Goal: Information Seeking & Learning: Find specific page/section

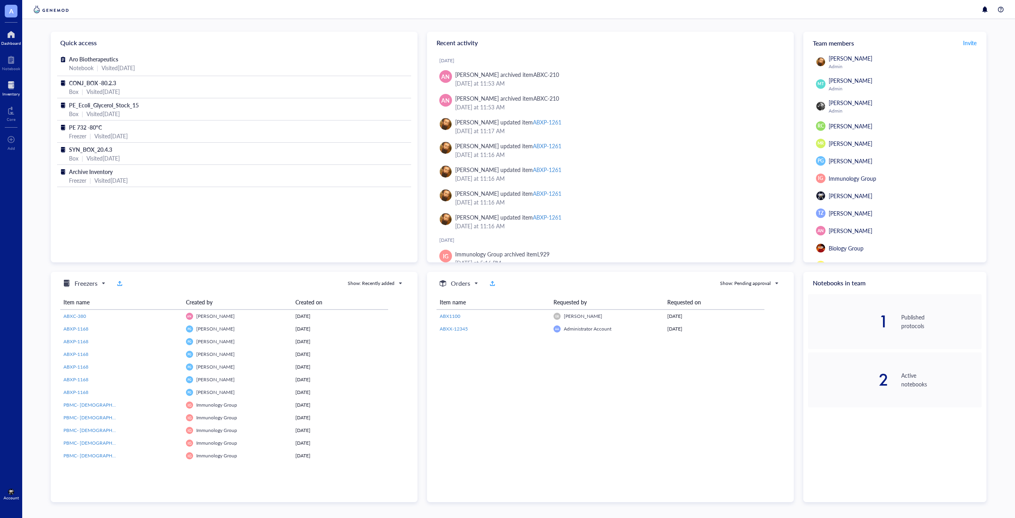
click at [14, 93] on div "Inventory" at bounding box center [10, 94] width 17 height 5
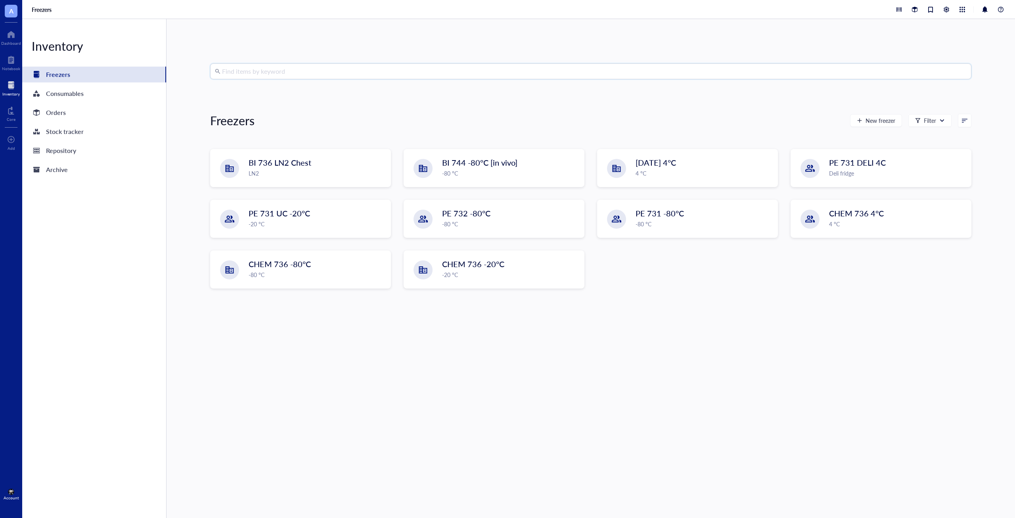
click at [309, 73] on input "search" at bounding box center [594, 71] width 744 height 15
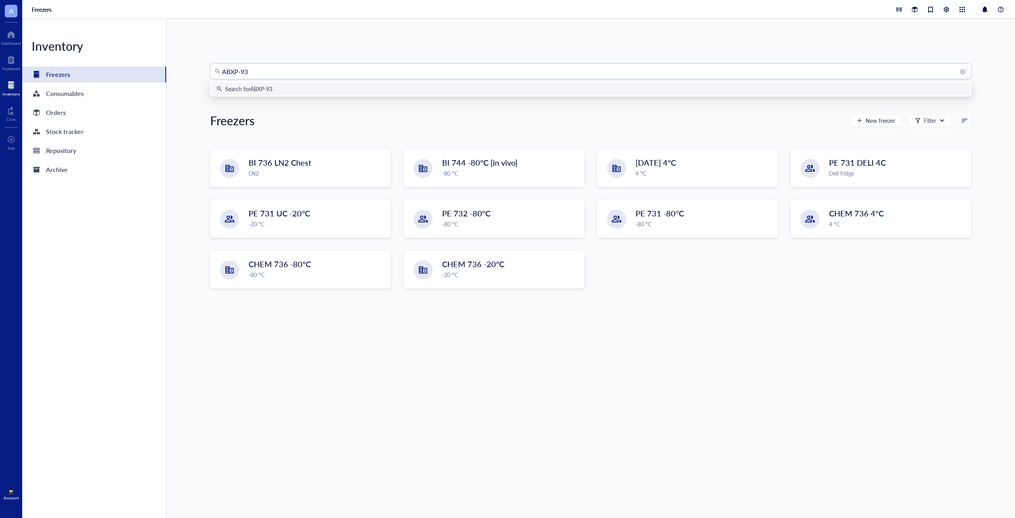
type input "ABXP-935"
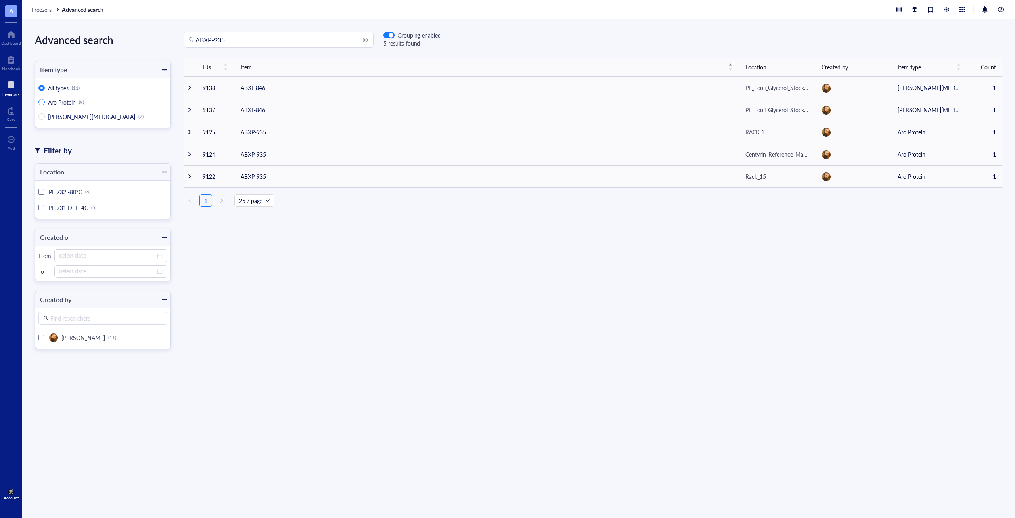
click at [47, 101] on span "Aro Protein (9)" at bounding box center [66, 102] width 42 height 7
click at [45, 101] on input "Aro Protein (9)" at bounding box center [41, 102] width 6 height 6
radio input "true"
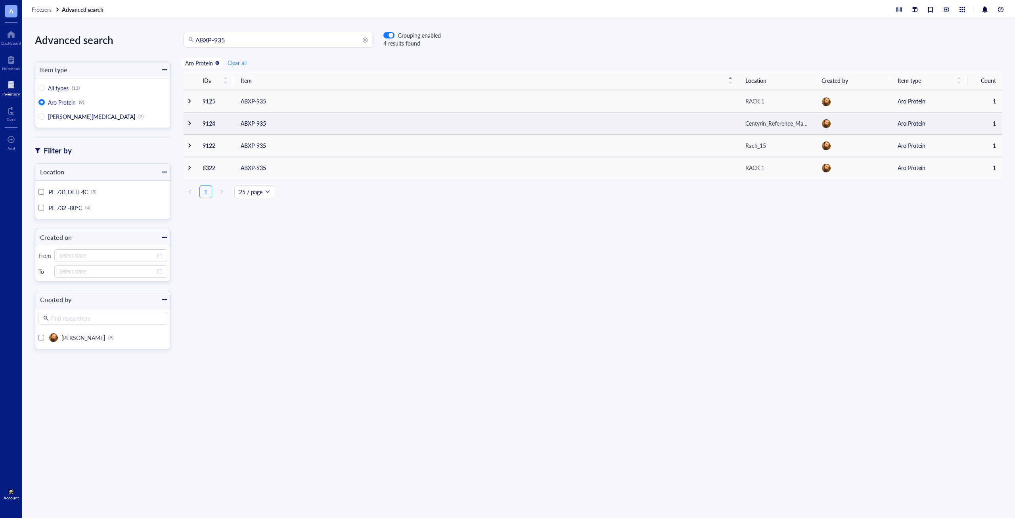
click at [188, 121] on div at bounding box center [190, 123] width 6 height 6
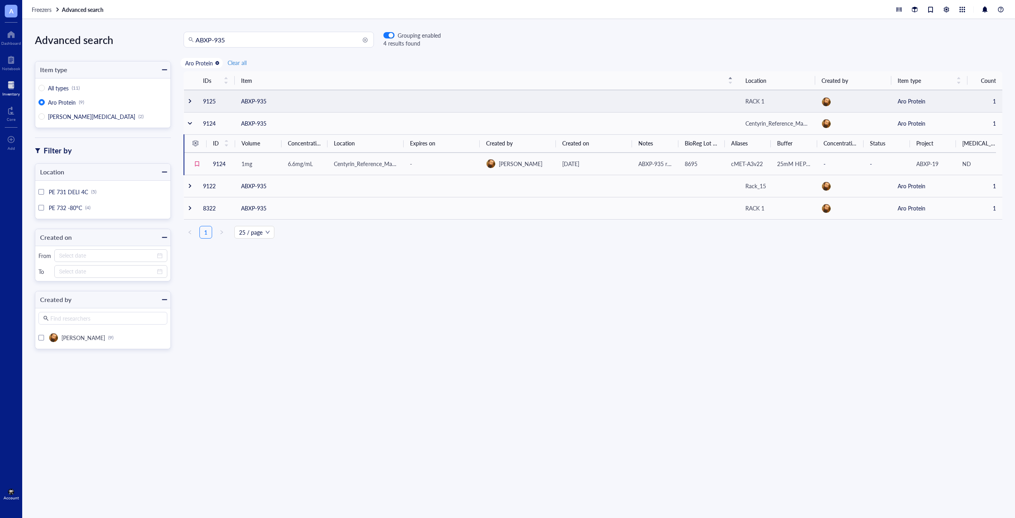
click at [191, 99] on div at bounding box center [190, 101] width 6 height 6
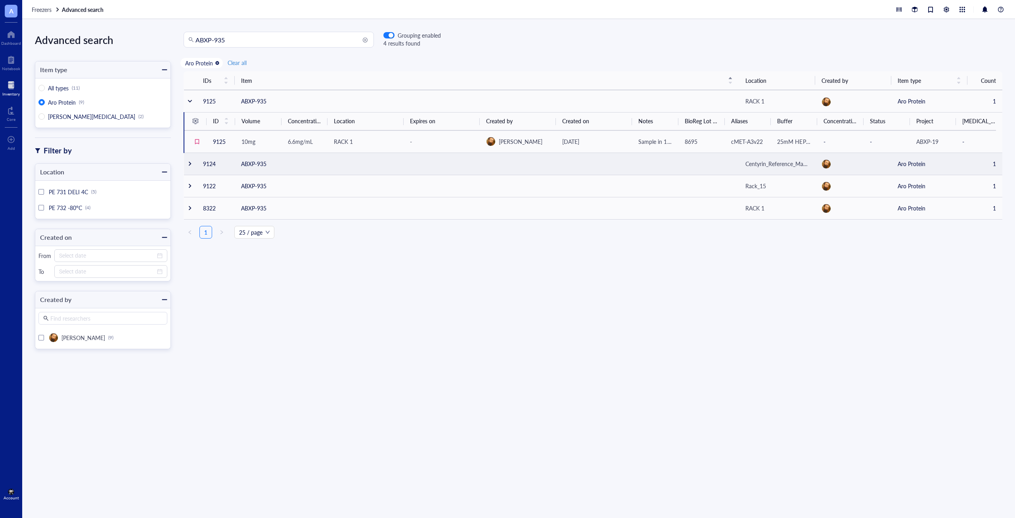
click at [193, 164] on td at bounding box center [190, 164] width 13 height 22
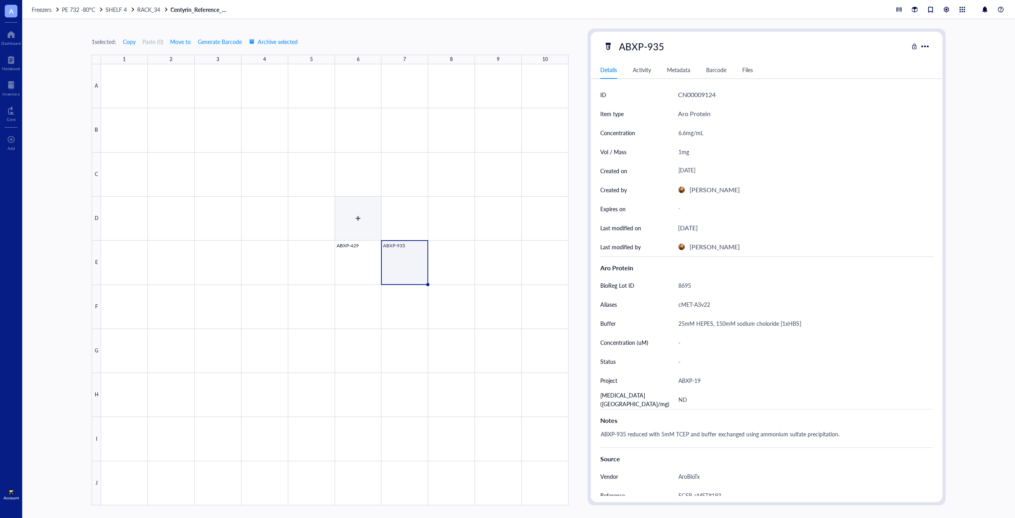
click at [351, 251] on div at bounding box center [334, 284] width 467 height 441
click at [393, 257] on div at bounding box center [334, 284] width 467 height 441
click at [351, 260] on div at bounding box center [334, 284] width 467 height 441
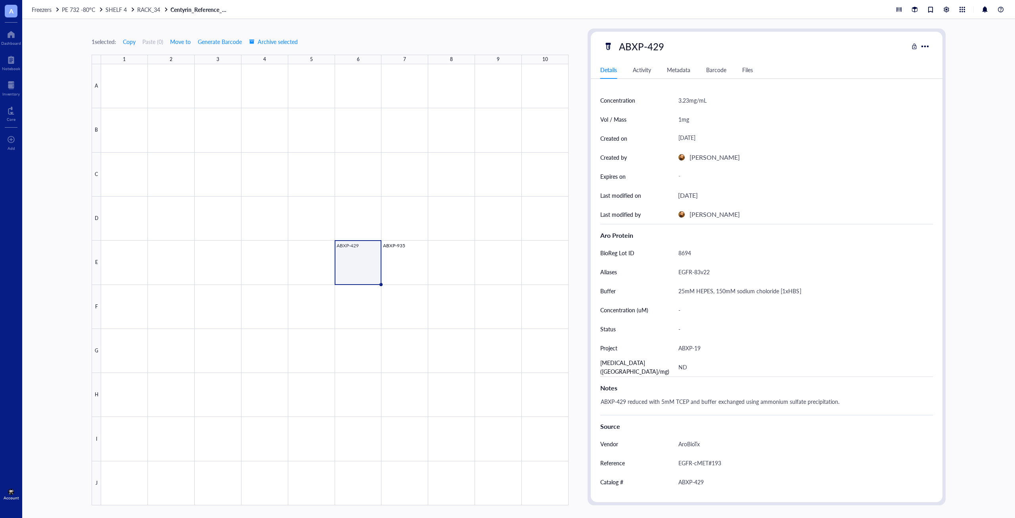
scroll to position [46, 0]
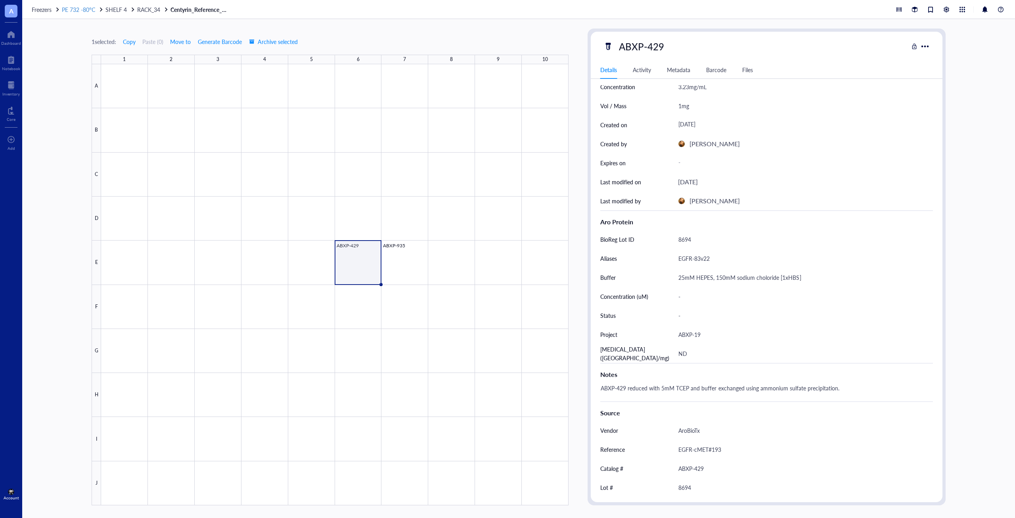
click at [82, 10] on span "PE 732 -80°C" at bounding box center [78, 10] width 33 height 8
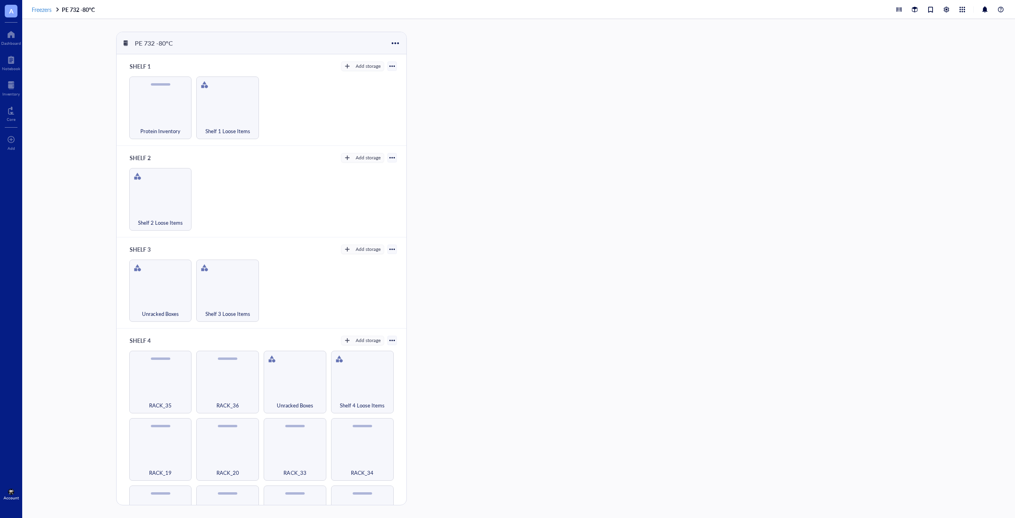
click at [43, 12] on span "Freezers" at bounding box center [42, 10] width 20 height 8
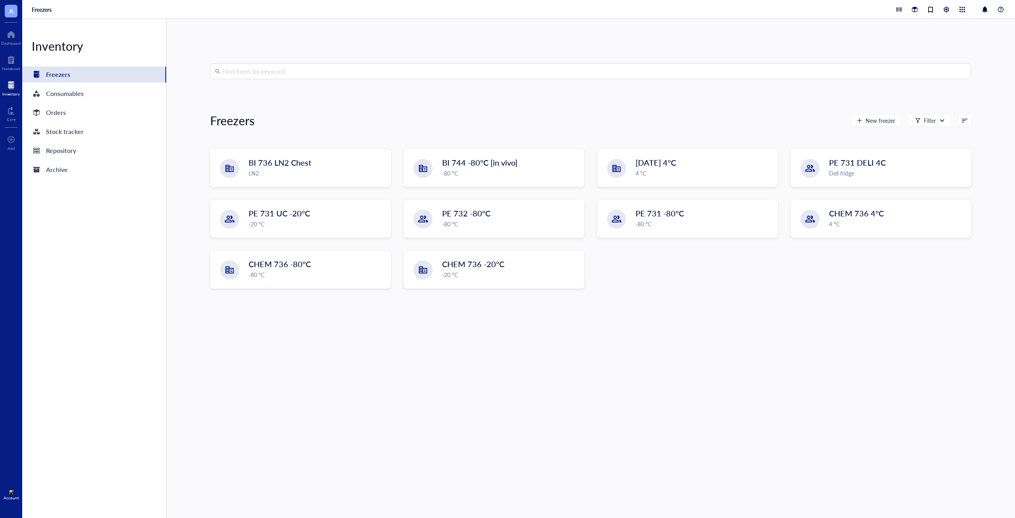
click at [11, 90] on div at bounding box center [10, 85] width 17 height 13
click at [308, 74] on input "search" at bounding box center [594, 71] width 744 height 15
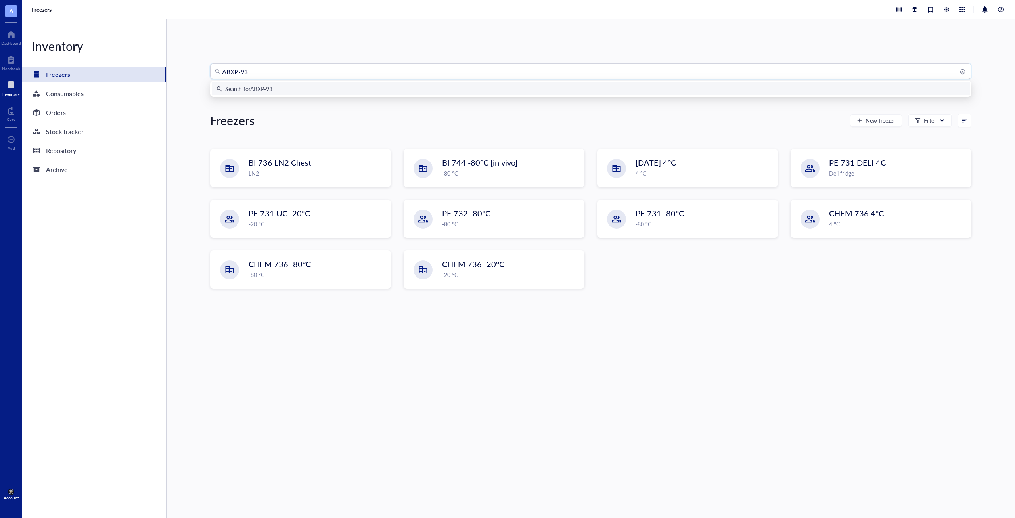
type input "ABXP-935"
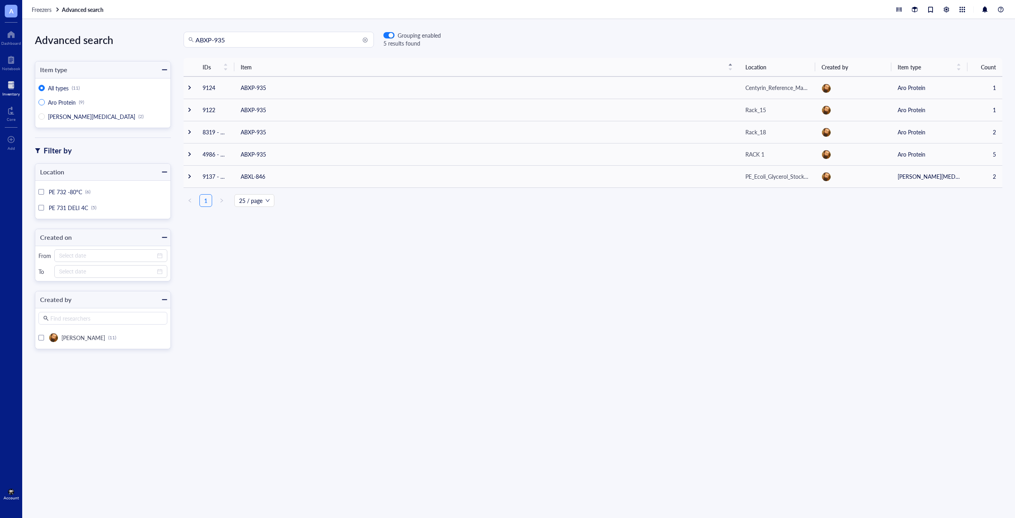
click at [45, 102] on span "Aro Protein (9)" at bounding box center [66, 102] width 42 height 7
click at [45, 102] on input "Aro Protein (9)" at bounding box center [41, 102] width 6 height 6
radio input "true"
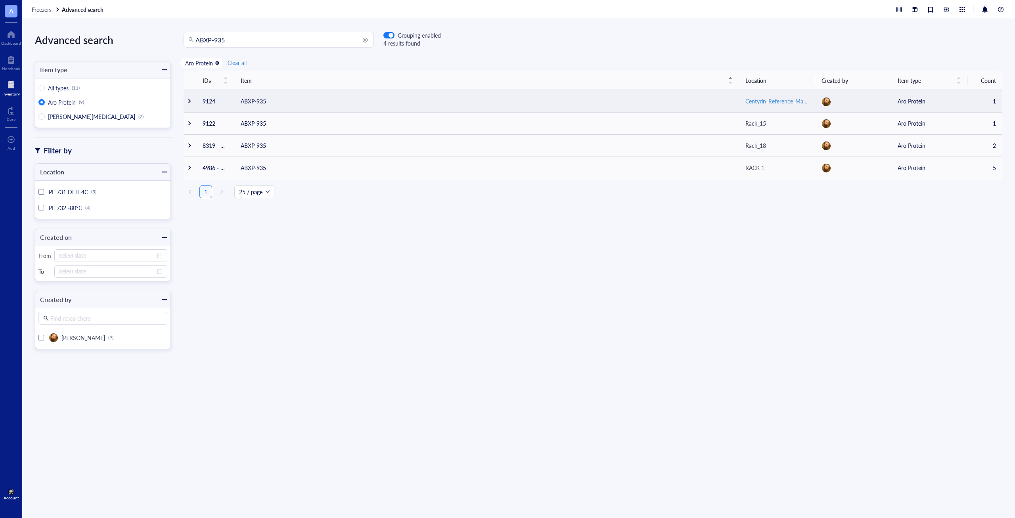
click at [791, 101] on div "Centyrin_Reference_Material" at bounding box center [776, 101] width 63 height 9
click at [192, 100] on td at bounding box center [190, 101] width 13 height 22
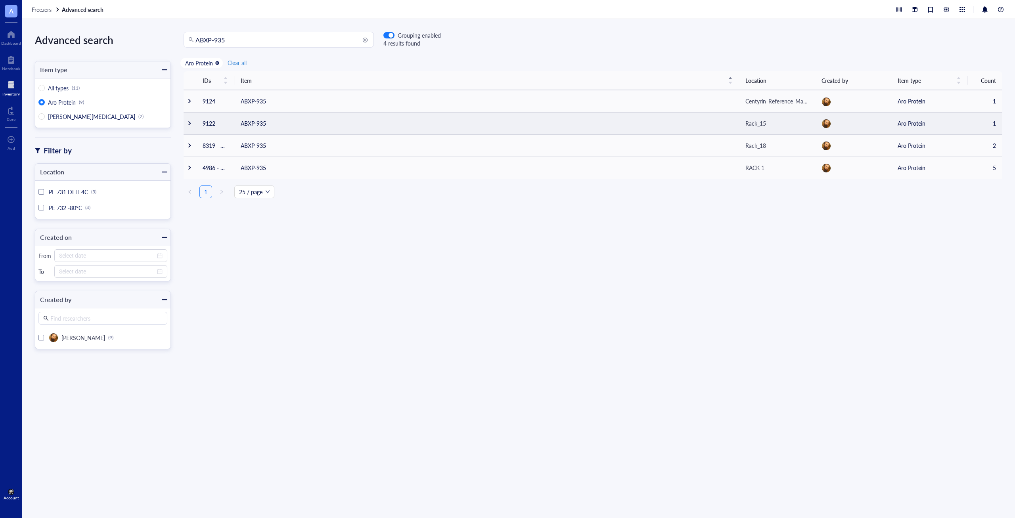
click at [191, 126] on td at bounding box center [190, 123] width 13 height 22
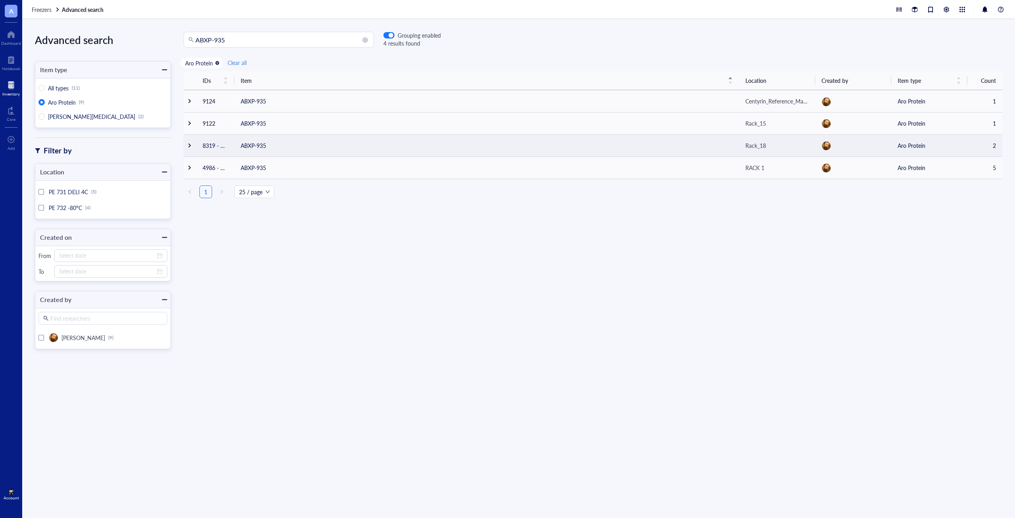
click at [278, 148] on td "ABXP-935" at bounding box center [486, 145] width 505 height 22
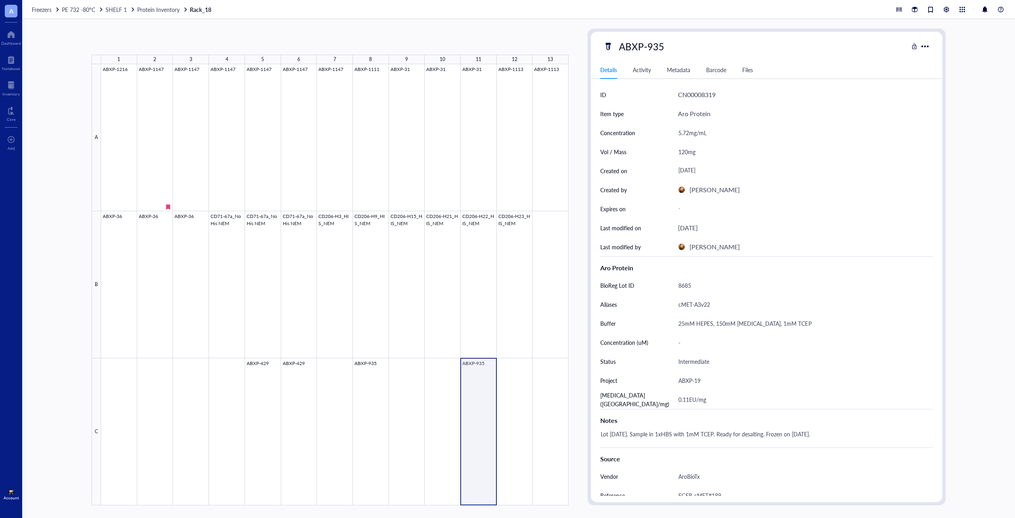
click at [480, 423] on div at bounding box center [334, 284] width 467 height 441
click at [369, 414] on div at bounding box center [334, 284] width 467 height 441
click at [479, 420] on div at bounding box center [334, 284] width 467 height 441
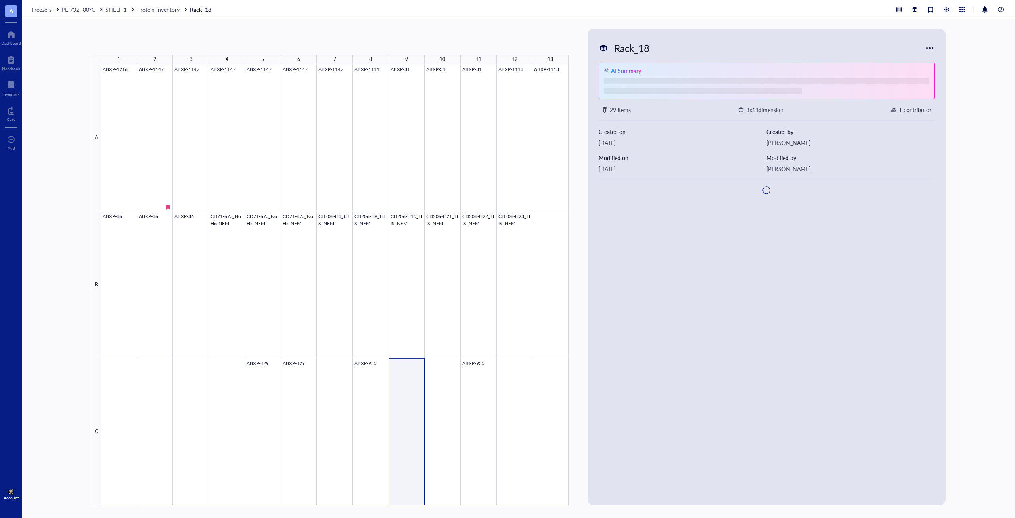
click at [405, 424] on div at bounding box center [334, 284] width 467 height 441
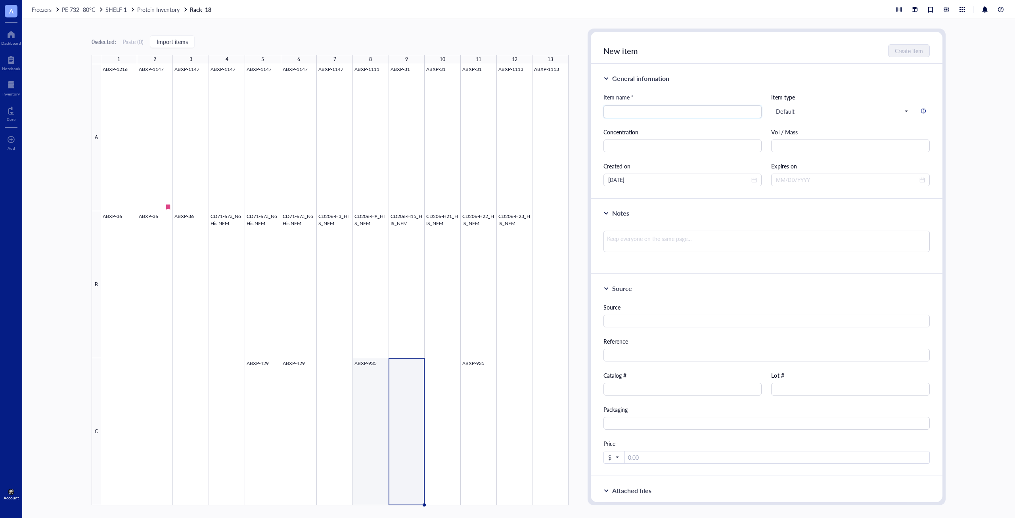
click at [384, 425] on div at bounding box center [334, 284] width 467 height 441
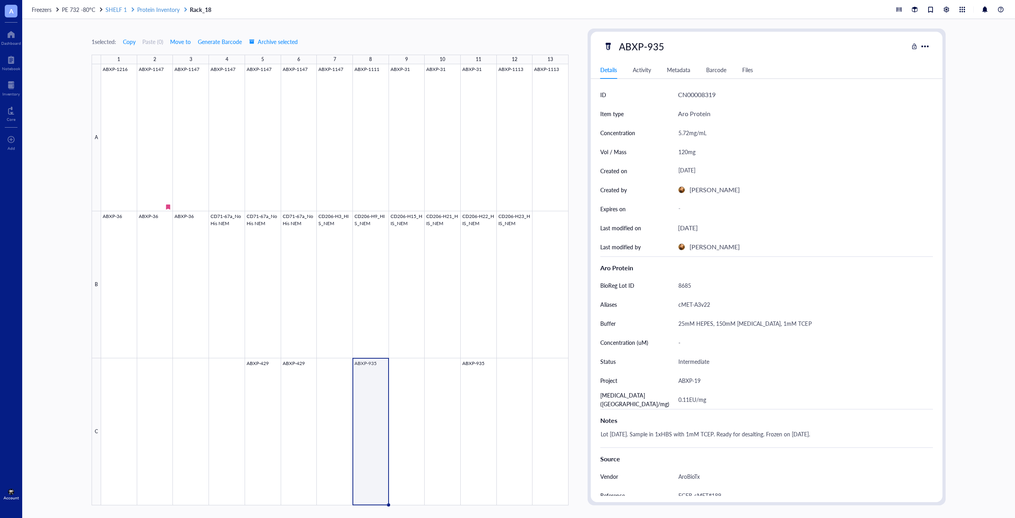
click at [157, 10] on span "Protein Inventory" at bounding box center [158, 10] width 42 height 8
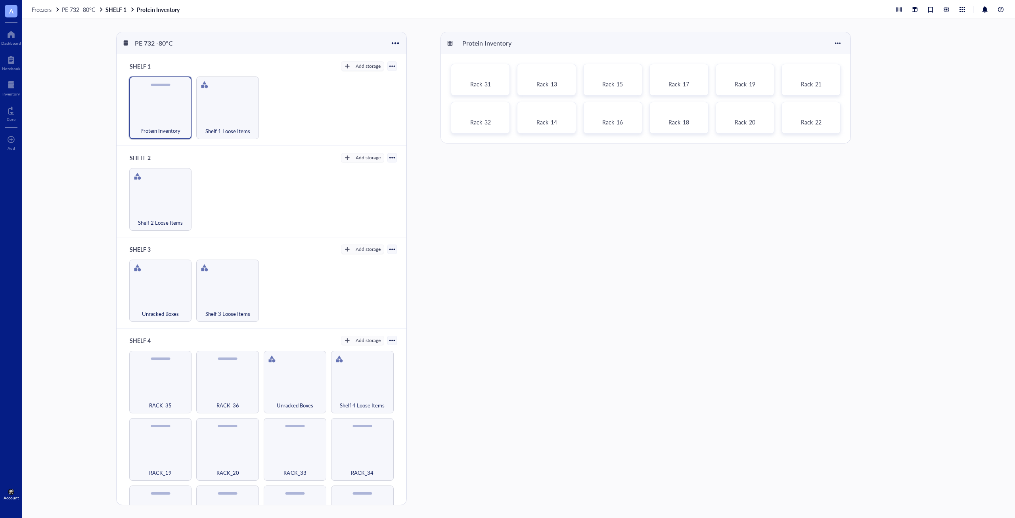
scroll to position [176, 0]
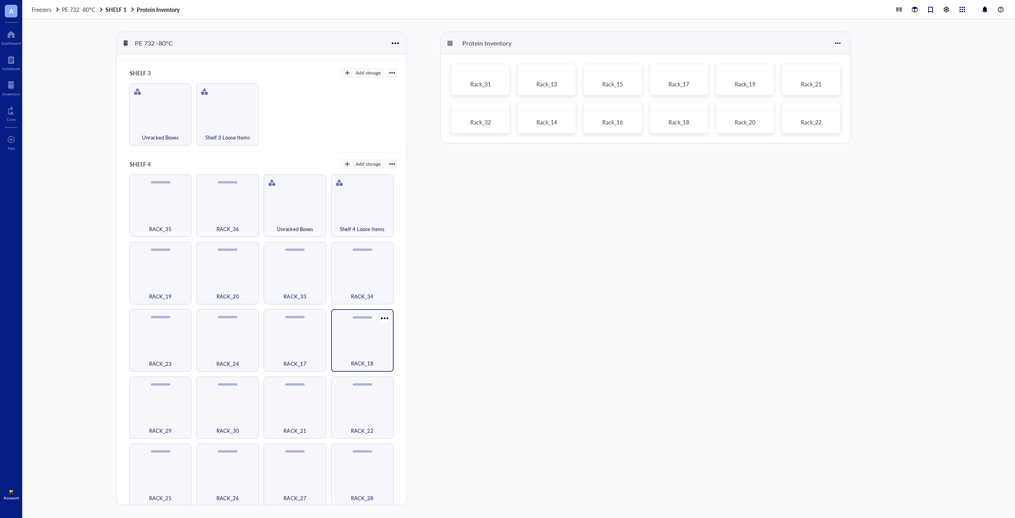
click at [365, 359] on span "RACK_18" at bounding box center [362, 363] width 23 height 9
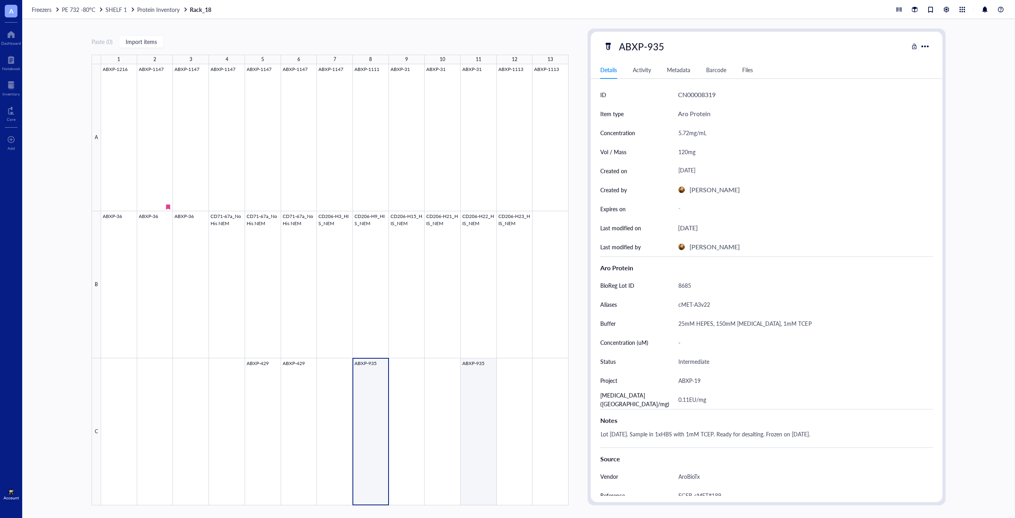
click at [464, 453] on div at bounding box center [334, 284] width 467 height 441
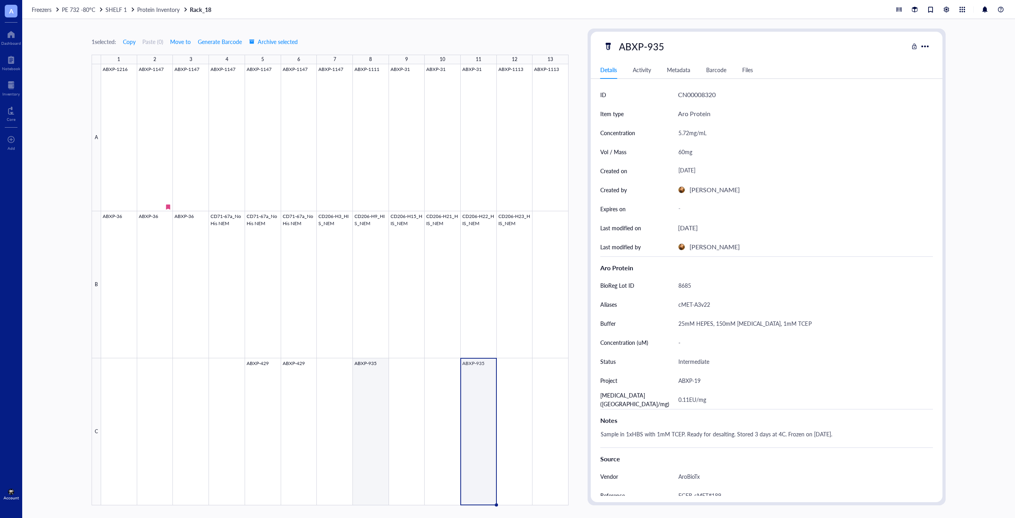
click at [360, 458] on div at bounding box center [334, 284] width 467 height 441
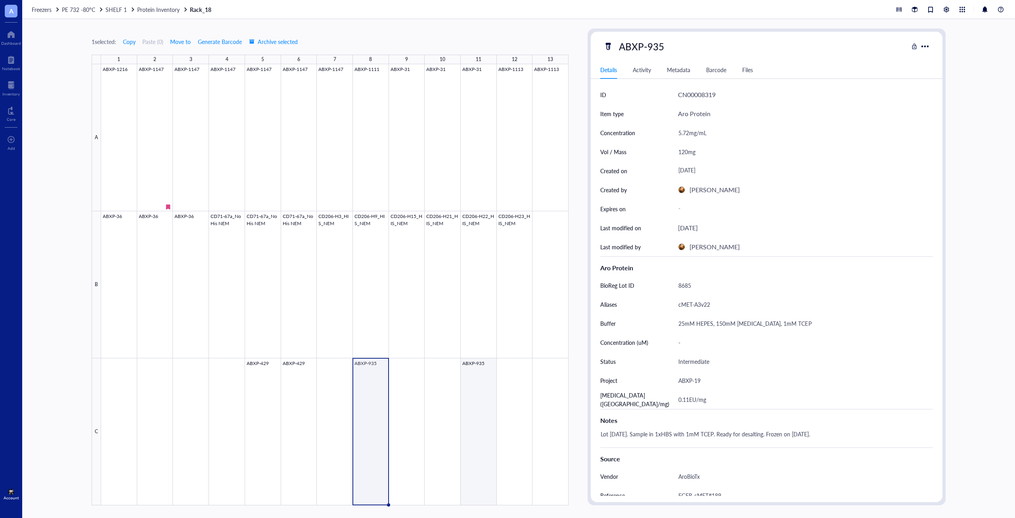
click at [484, 457] on div at bounding box center [334, 284] width 467 height 441
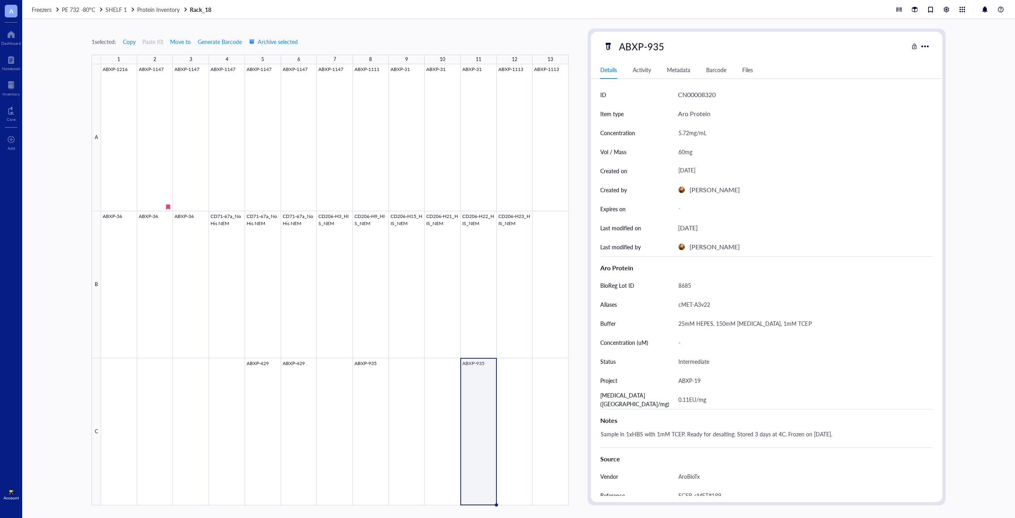
scroll to position [84, 0]
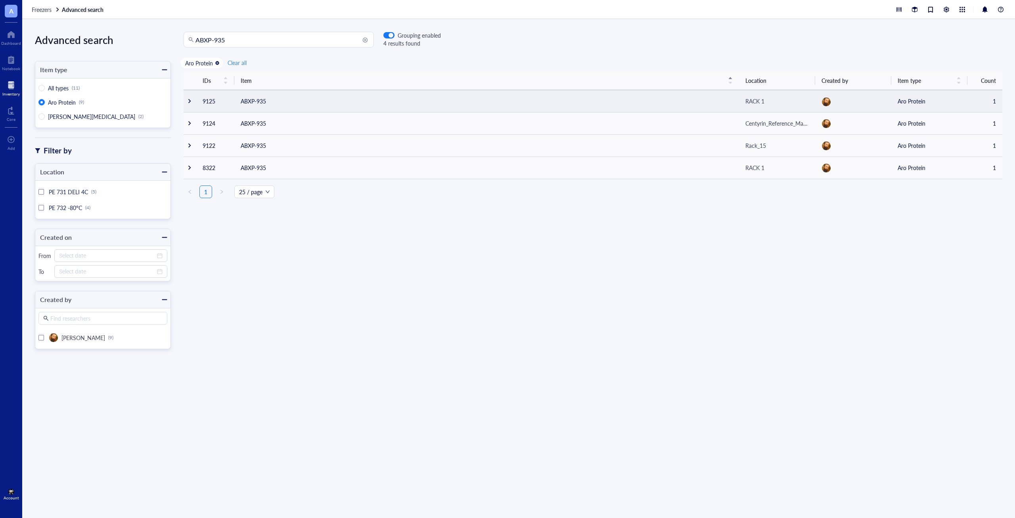
click at [307, 103] on td "ABXP-935" at bounding box center [486, 101] width 505 height 22
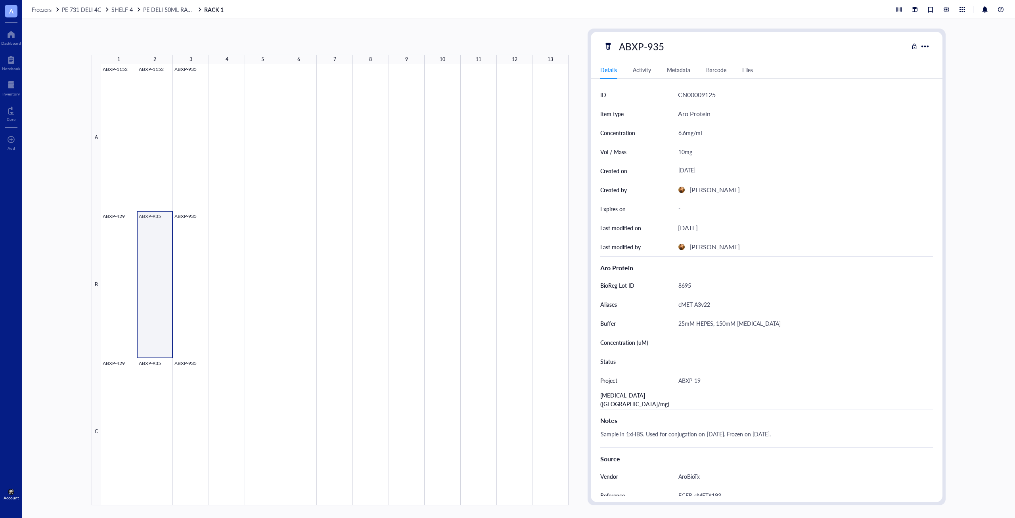
click at [149, 315] on div at bounding box center [334, 284] width 467 height 441
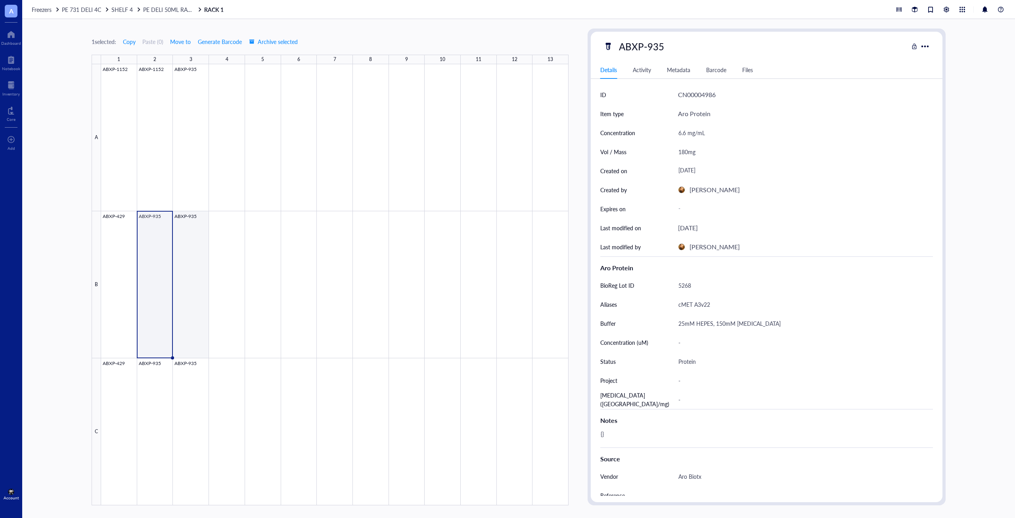
click at [186, 305] on div at bounding box center [334, 284] width 467 height 441
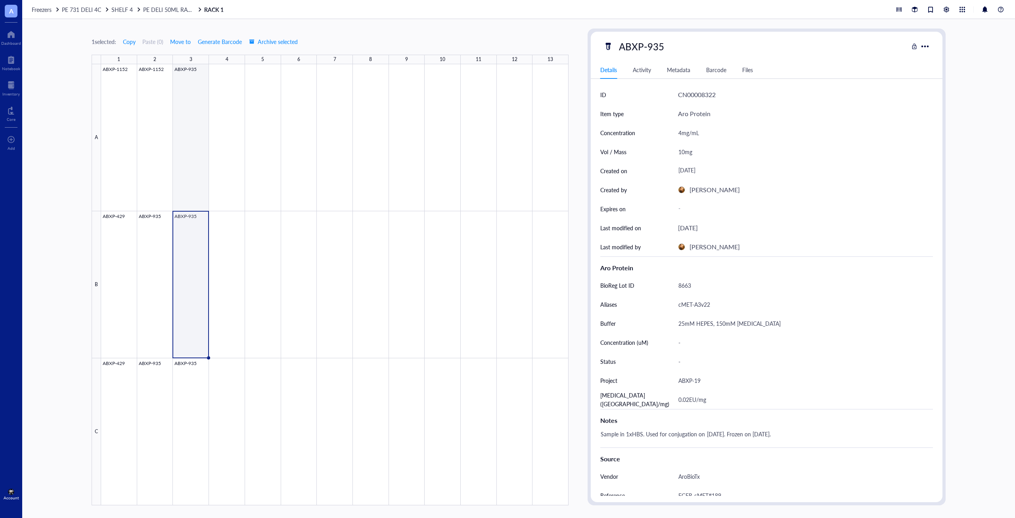
click at [183, 153] on div at bounding box center [334, 284] width 467 height 441
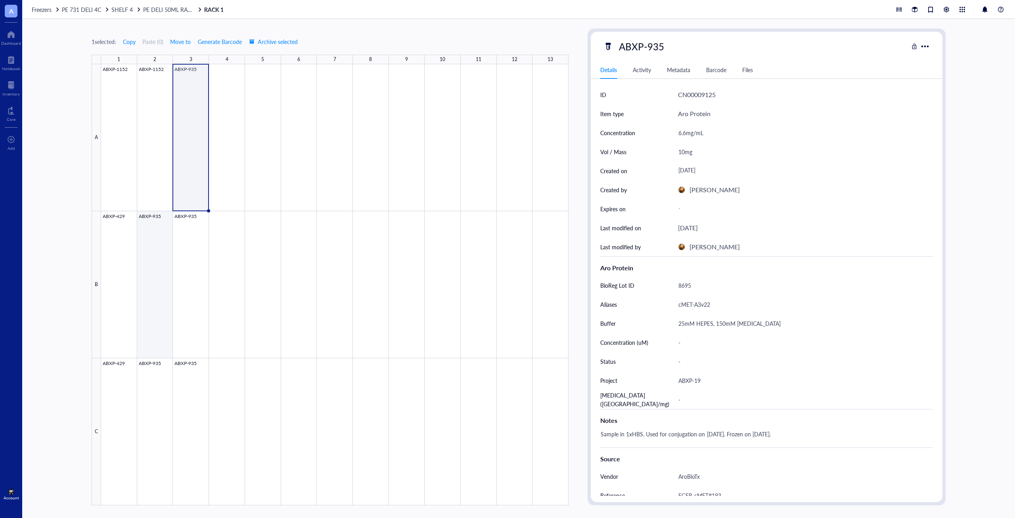
click at [147, 253] on div at bounding box center [334, 284] width 467 height 441
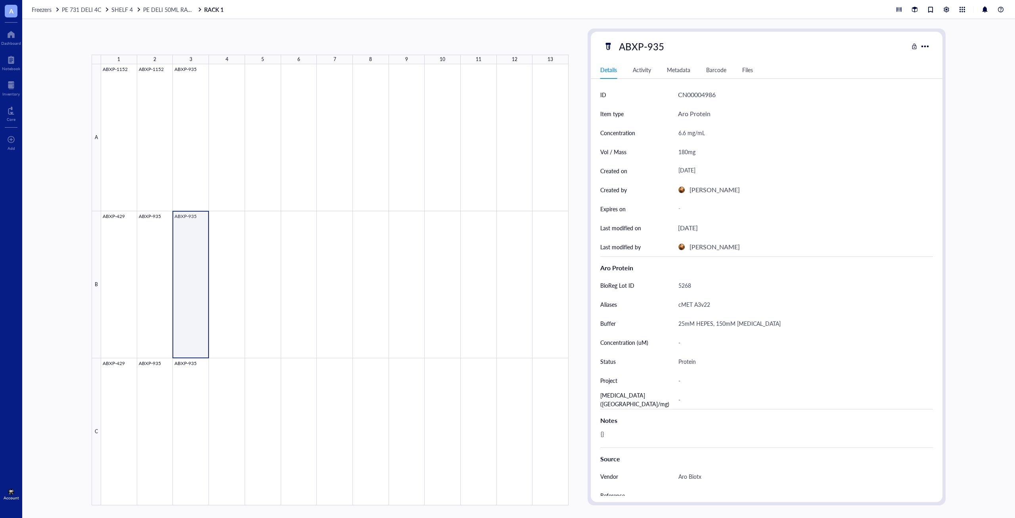
click at [185, 270] on div at bounding box center [334, 284] width 467 height 441
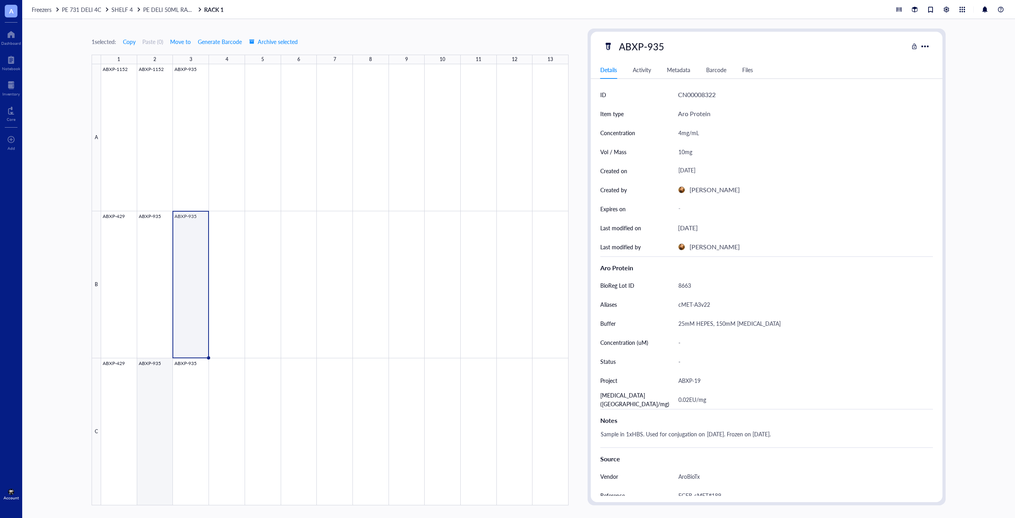
click at [158, 455] on div at bounding box center [334, 284] width 467 height 441
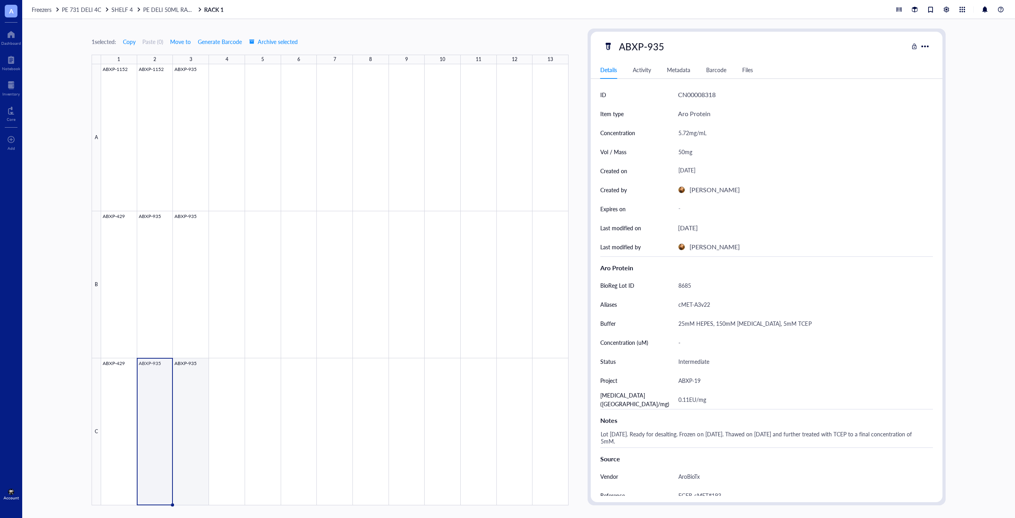
click at [193, 419] on div at bounding box center [334, 284] width 467 height 441
click at [153, 420] on div at bounding box center [334, 284] width 467 height 441
click at [178, 418] on div at bounding box center [334, 284] width 467 height 441
click at [164, 426] on div at bounding box center [334, 284] width 467 height 441
click at [182, 425] on div at bounding box center [334, 284] width 467 height 441
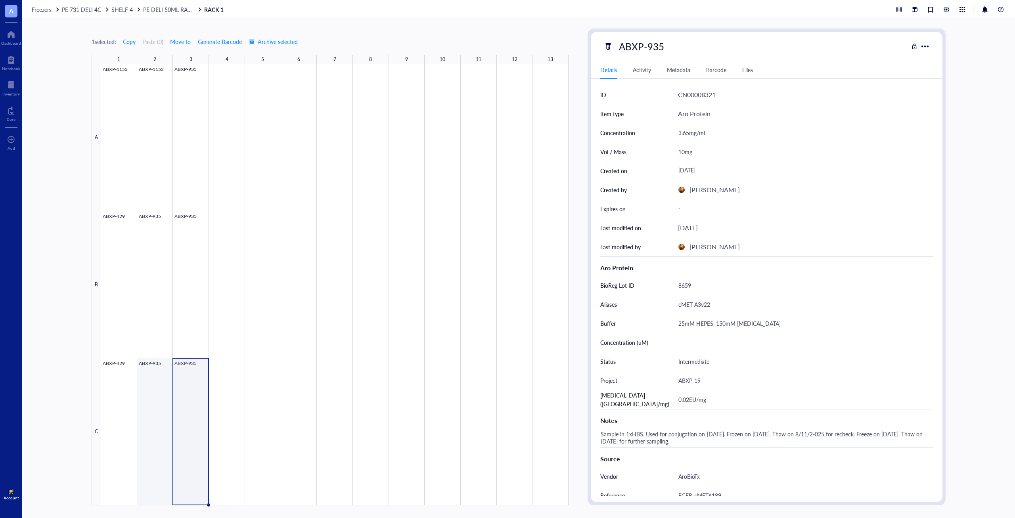
click at [149, 418] on div at bounding box center [334, 284] width 467 height 441
click at [195, 390] on div at bounding box center [334, 284] width 467 height 441
click at [184, 155] on div at bounding box center [334, 284] width 467 height 441
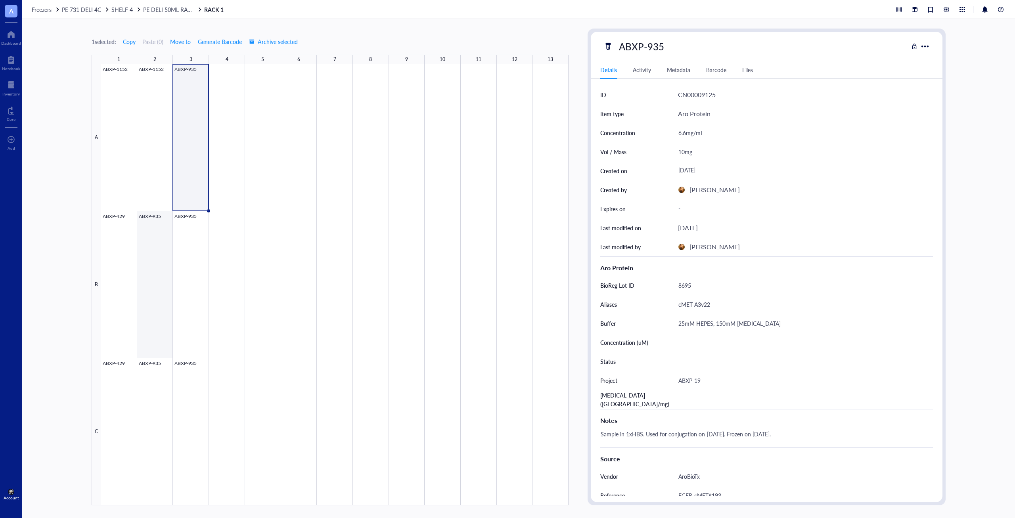
click at [153, 321] on div at bounding box center [334, 284] width 467 height 441
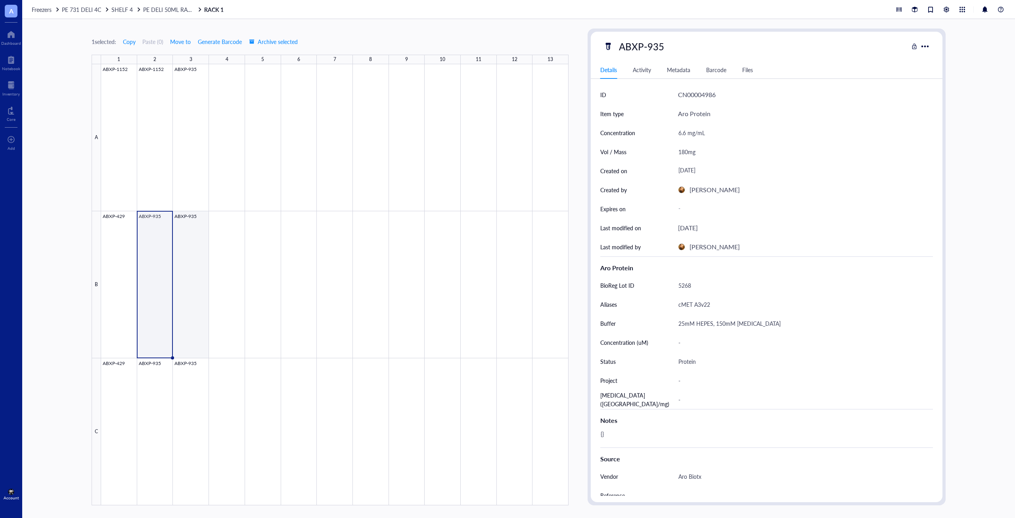
click at [182, 294] on div at bounding box center [334, 284] width 467 height 441
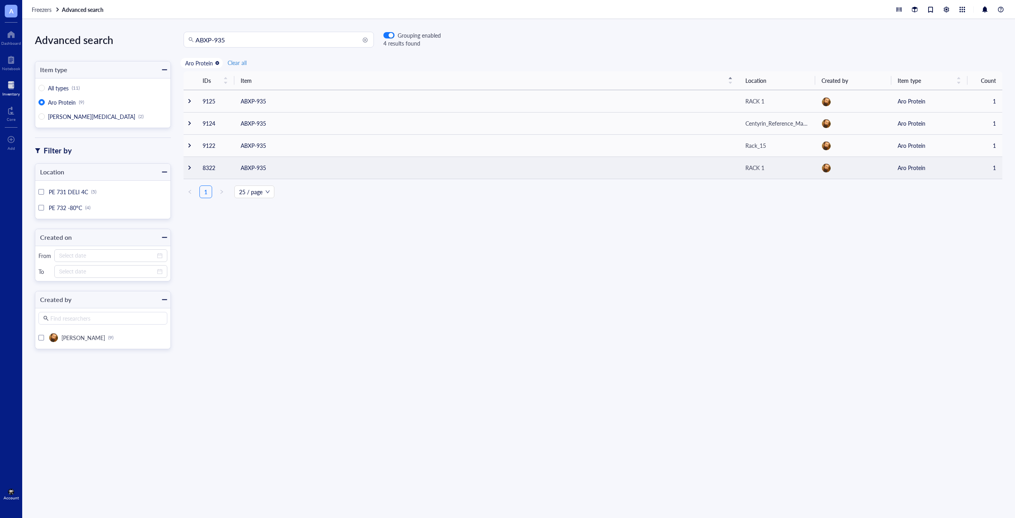
click at [197, 173] on td "8322" at bounding box center [215, 168] width 38 height 22
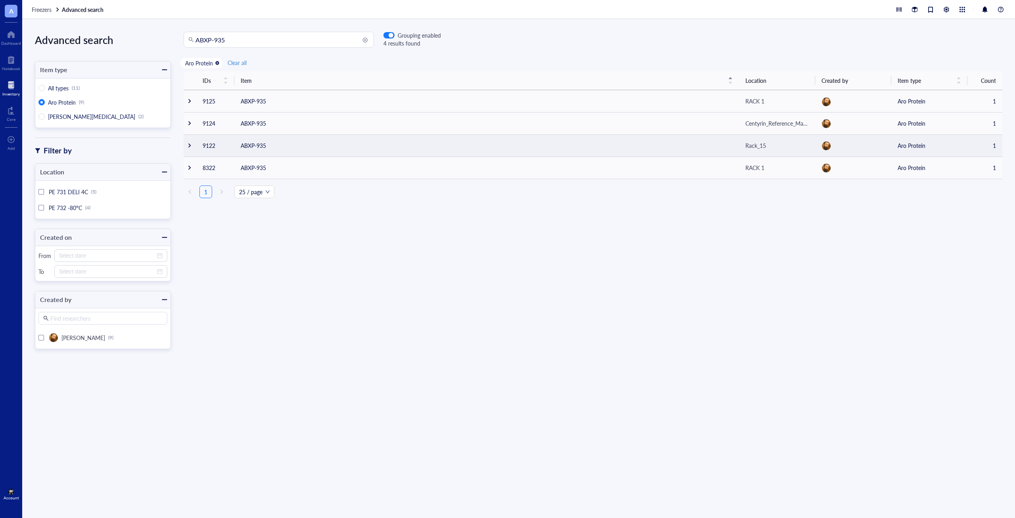
click at [193, 151] on td at bounding box center [190, 145] width 13 height 22
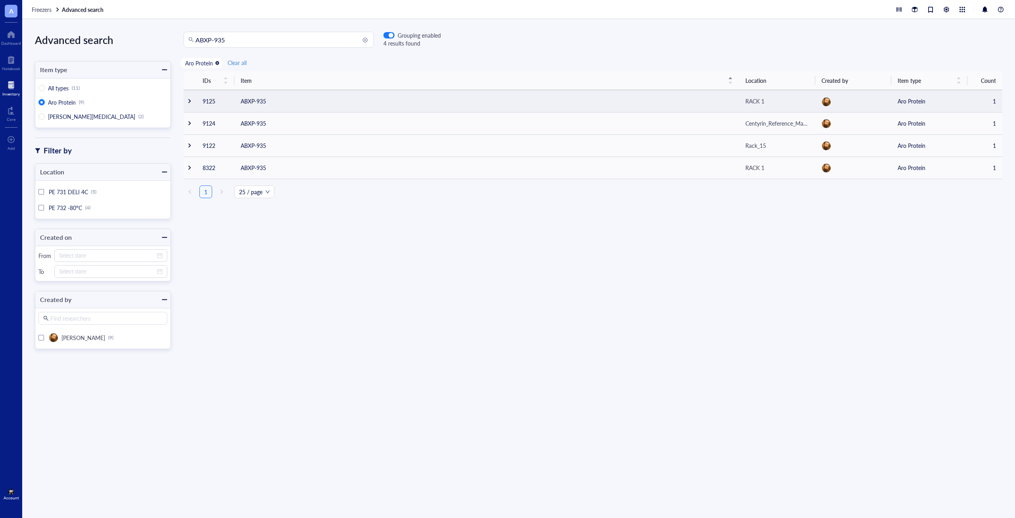
click at [187, 101] on div at bounding box center [190, 101] width 6 height 6
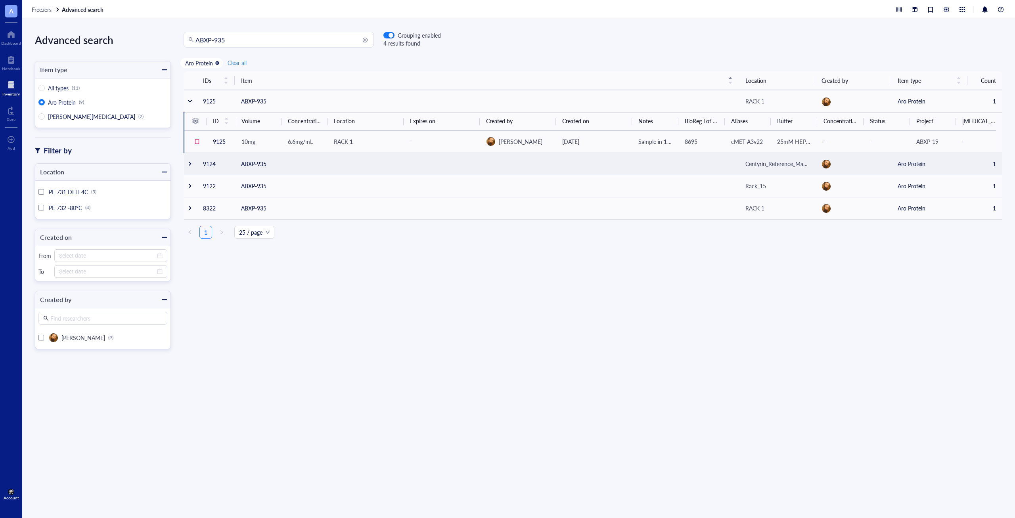
click at [188, 164] on div at bounding box center [190, 164] width 6 height 6
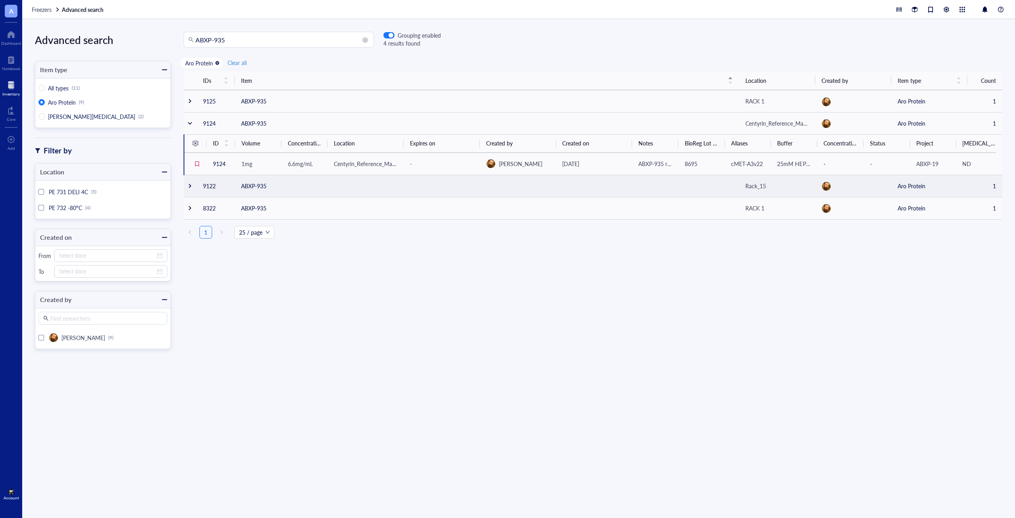
click at [190, 185] on div at bounding box center [190, 186] width 6 height 6
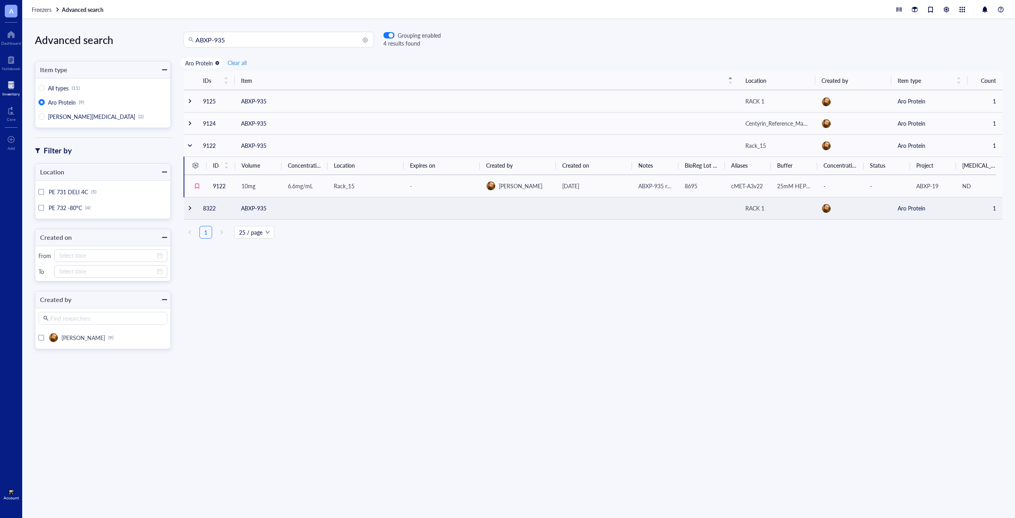
click at [191, 206] on div at bounding box center [190, 208] width 6 height 6
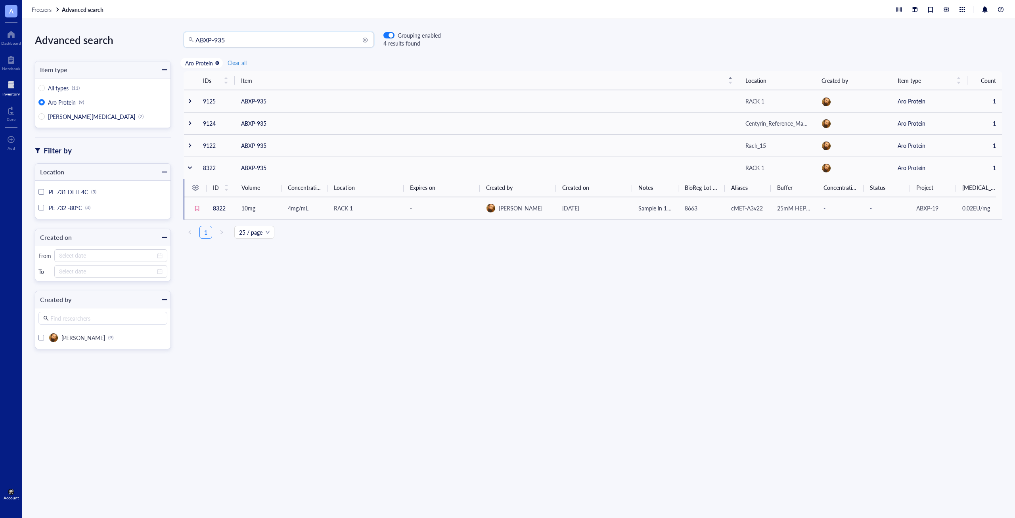
click at [246, 39] on input "ABXP-935" at bounding box center [282, 39] width 174 height 15
click at [43, 209] on div at bounding box center [41, 208] width 6 height 6
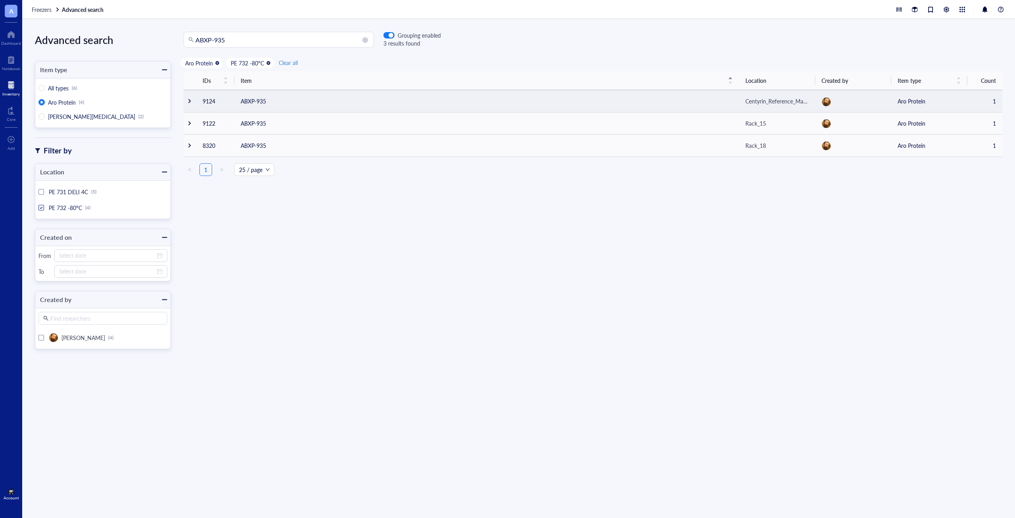
click at [189, 102] on div at bounding box center [190, 101] width 6 height 6
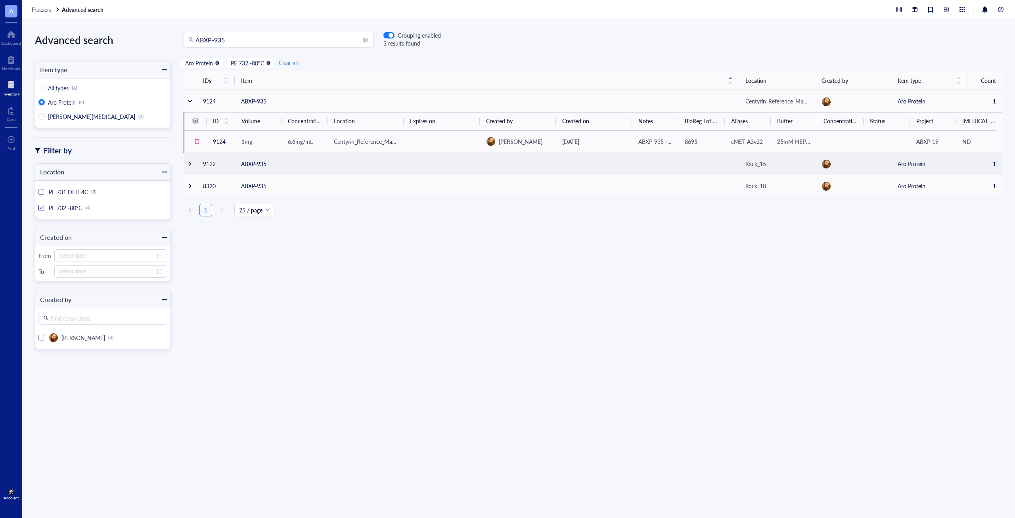
click at [191, 165] on div at bounding box center [190, 164] width 6 height 6
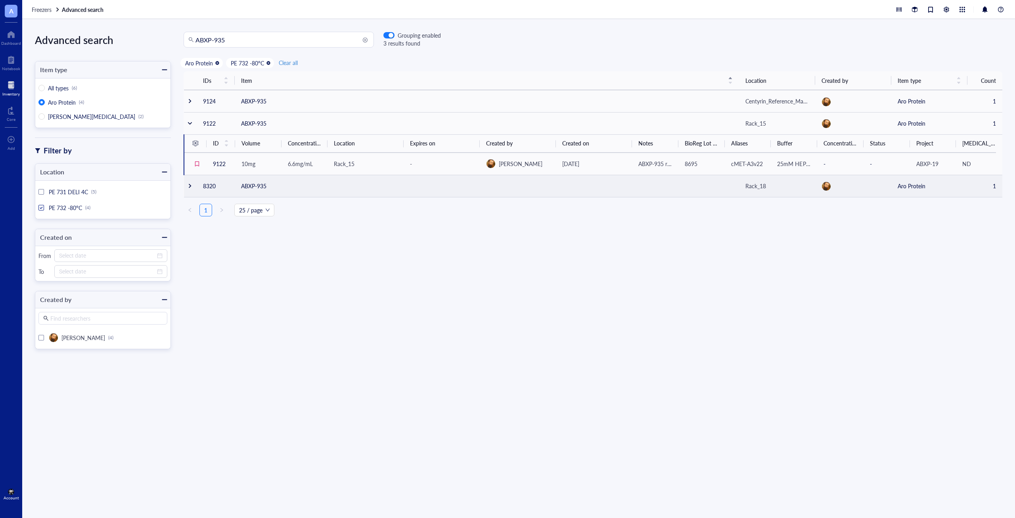
click at [189, 184] on div at bounding box center [190, 186] width 6 height 6
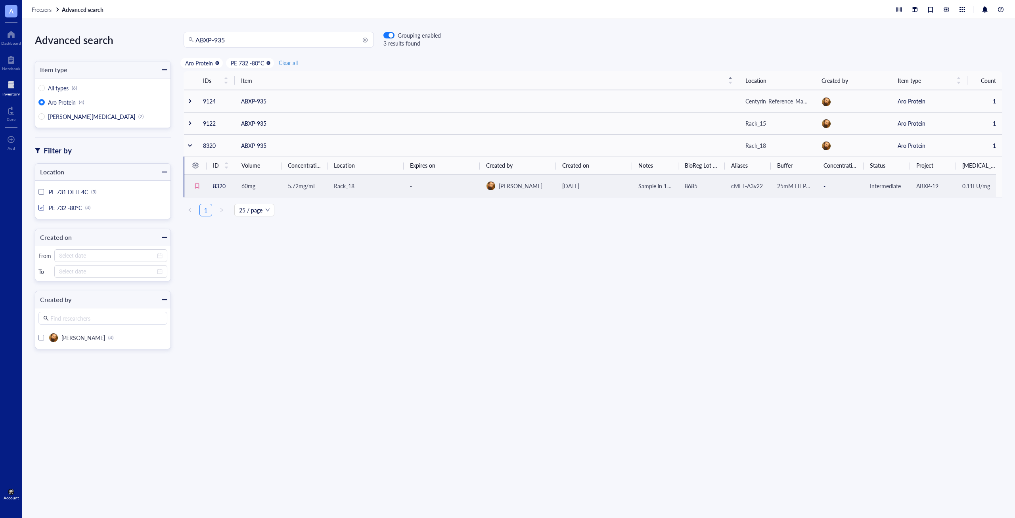
click at [452, 186] on div "-" at bounding box center [441, 186] width 63 height 9
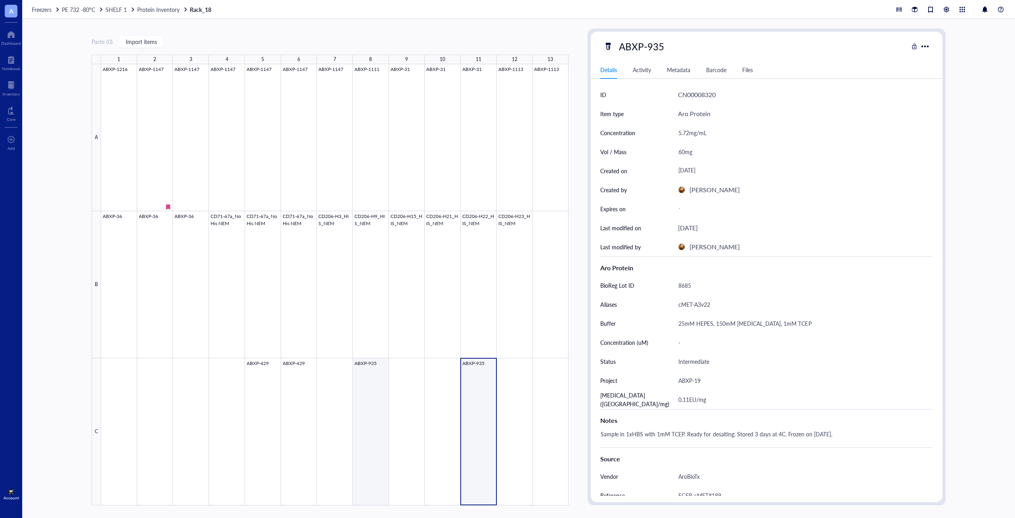
click at [370, 466] on div at bounding box center [334, 284] width 467 height 441
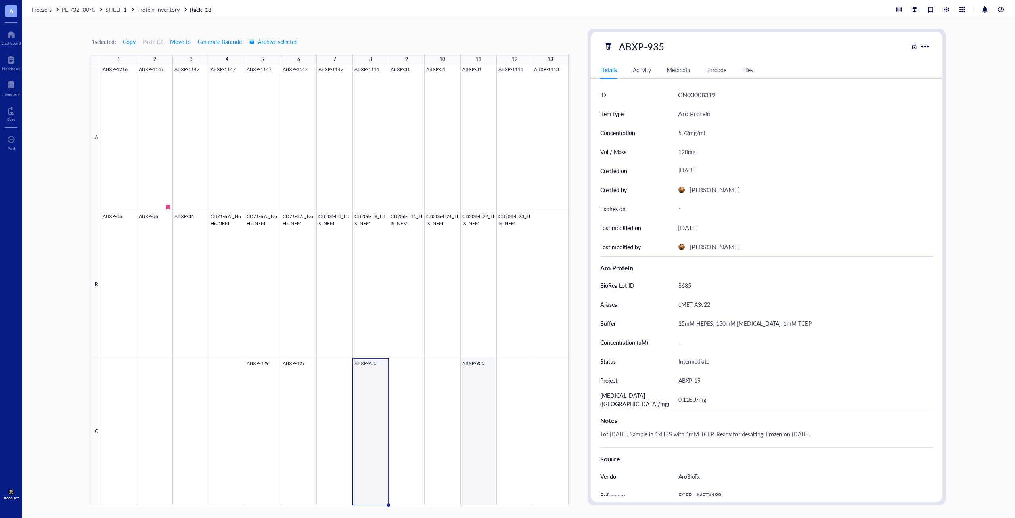
click at [469, 397] on div at bounding box center [334, 284] width 467 height 441
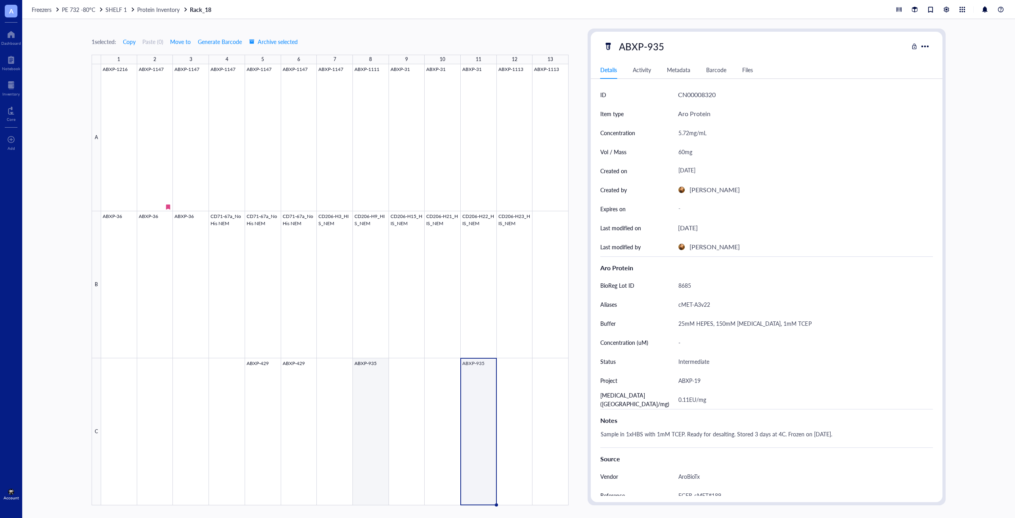
click at [375, 400] on div at bounding box center [334, 284] width 467 height 441
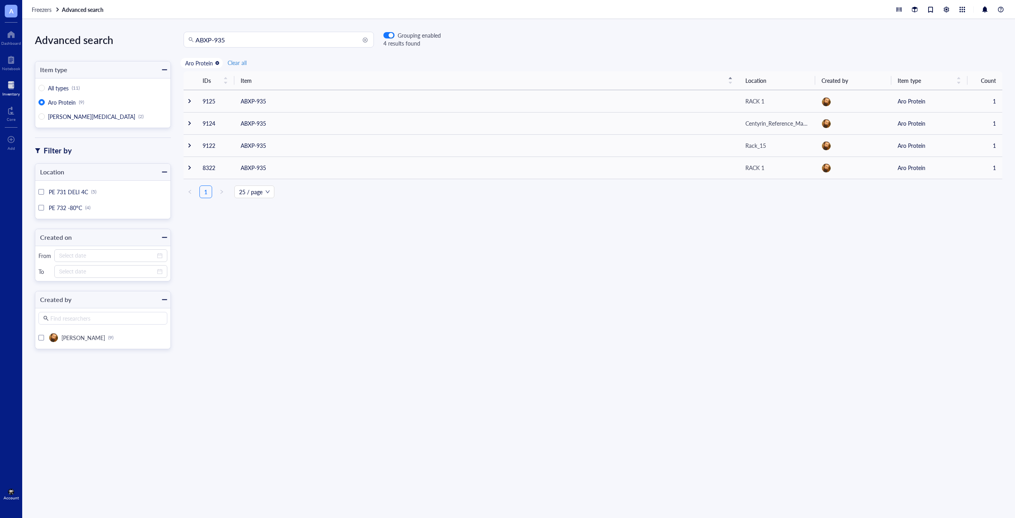
radio input "true"
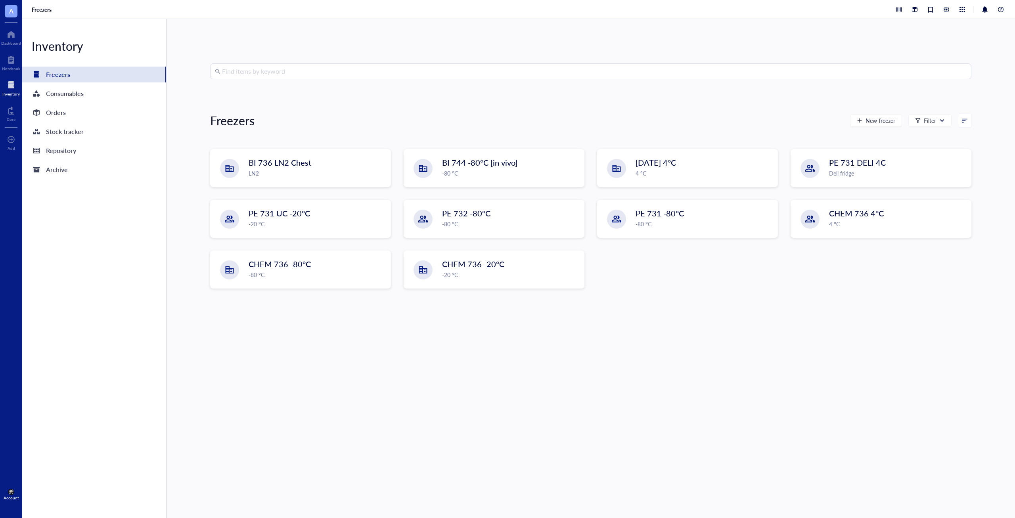
click at [282, 70] on input "search" at bounding box center [594, 71] width 744 height 15
click at [268, 88] on div "ABXP-935" at bounding box center [590, 88] width 748 height 9
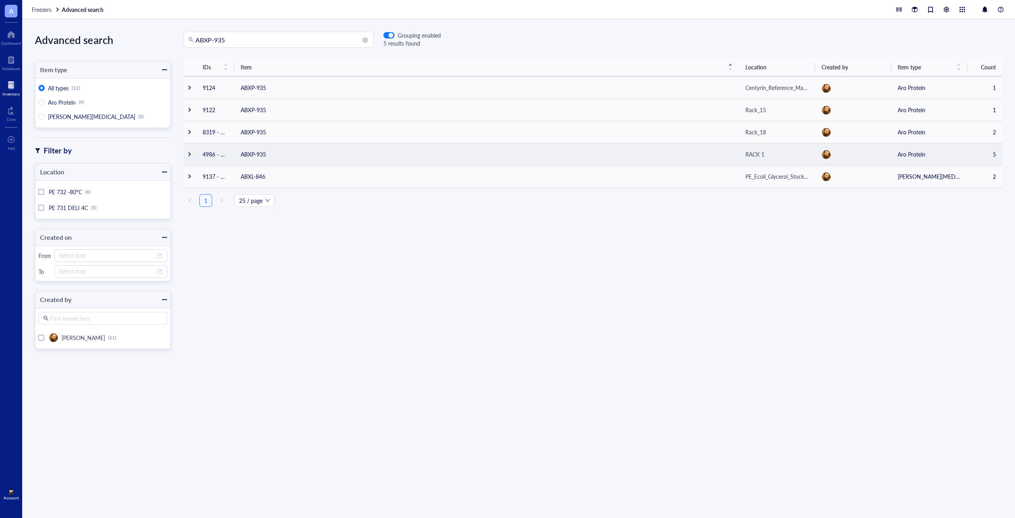
click at [312, 151] on td "ABXP-935" at bounding box center [486, 154] width 505 height 22
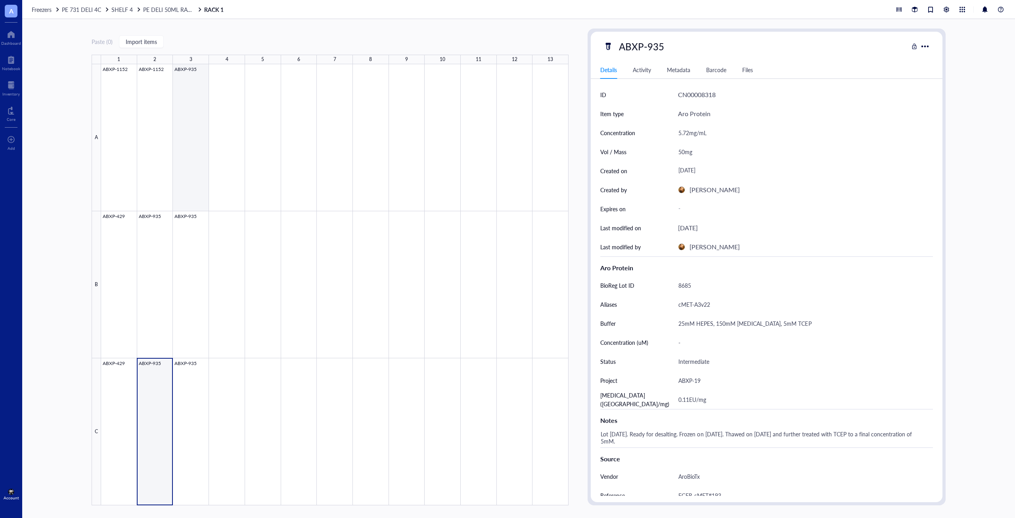
click at [180, 145] on div at bounding box center [334, 284] width 467 height 441
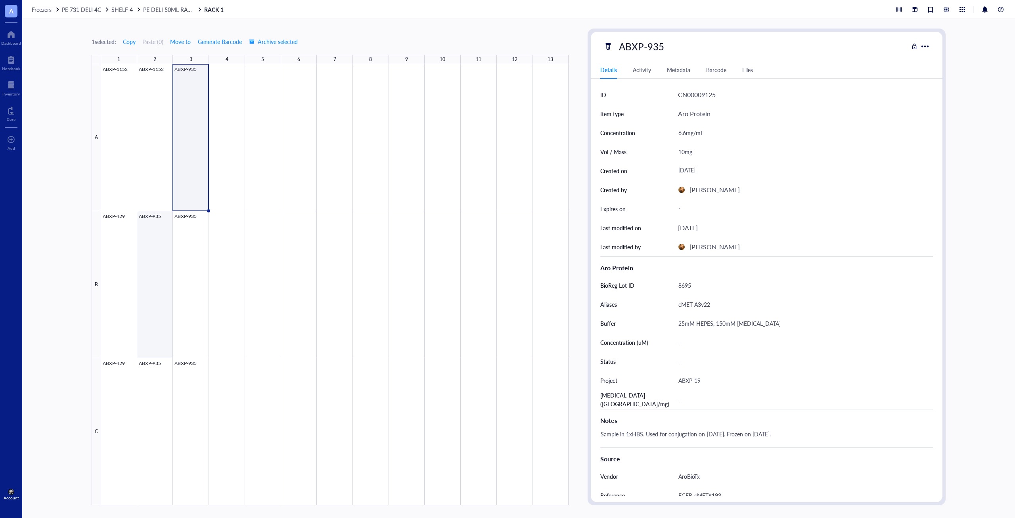
click at [156, 258] on div at bounding box center [334, 284] width 467 height 441
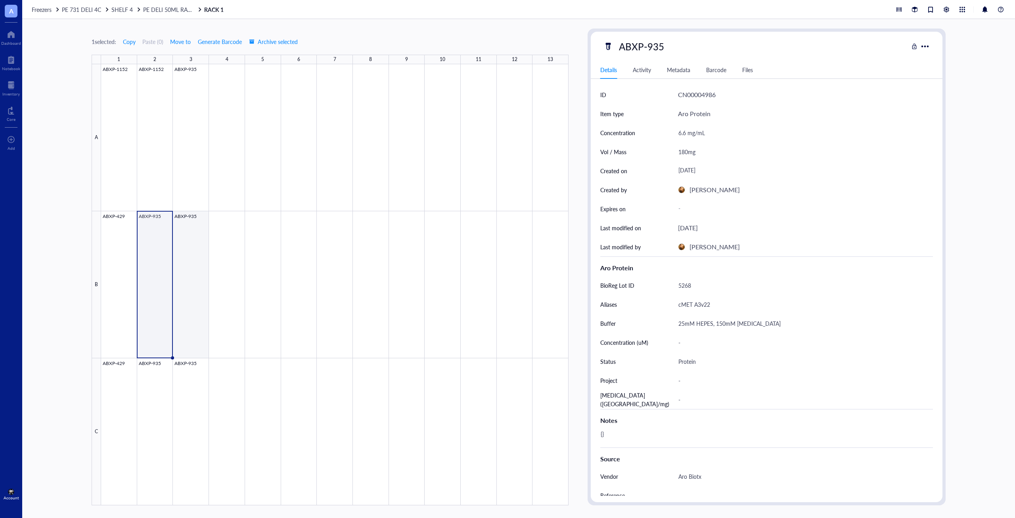
click at [195, 304] on div at bounding box center [334, 284] width 467 height 441
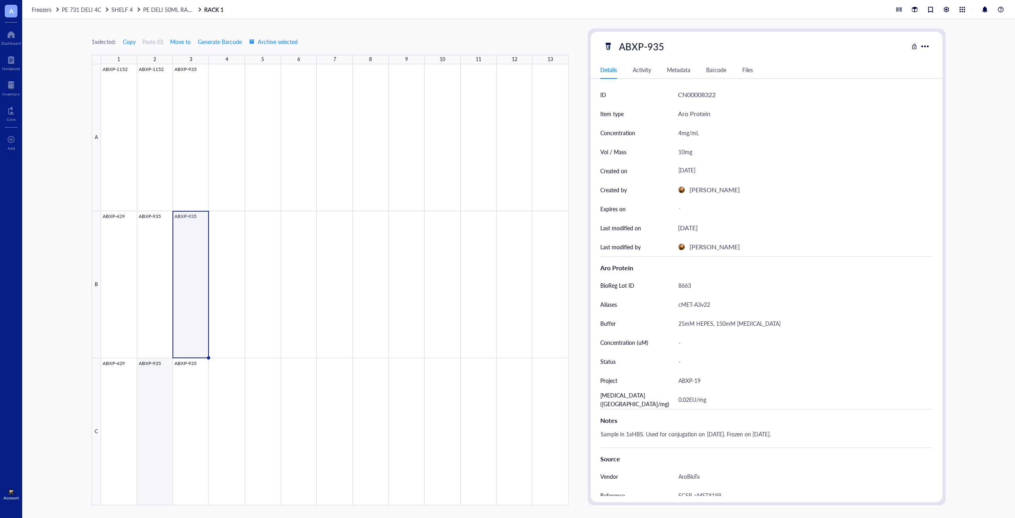
click at [158, 436] on div at bounding box center [334, 284] width 467 height 441
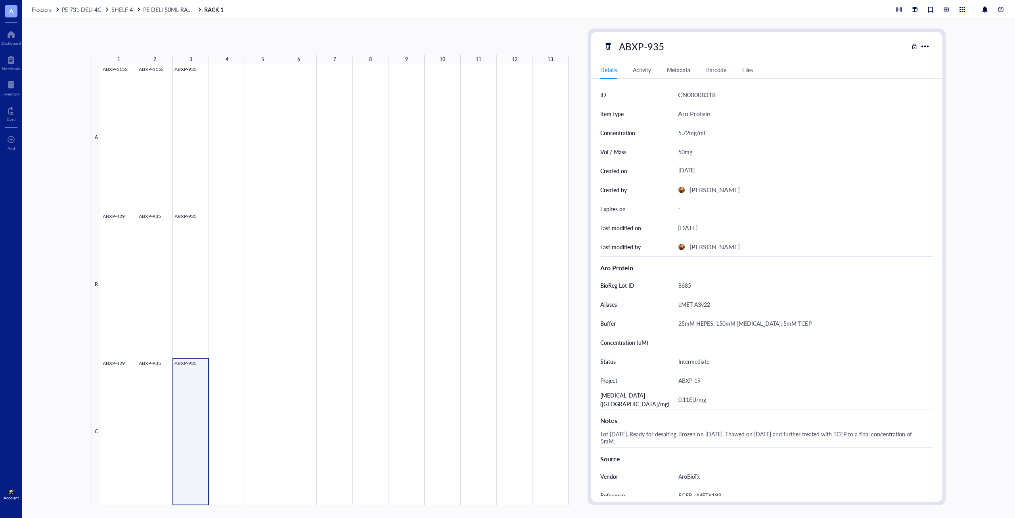
click at [185, 400] on div at bounding box center [334, 284] width 467 height 441
click at [117, 241] on div at bounding box center [334, 284] width 467 height 441
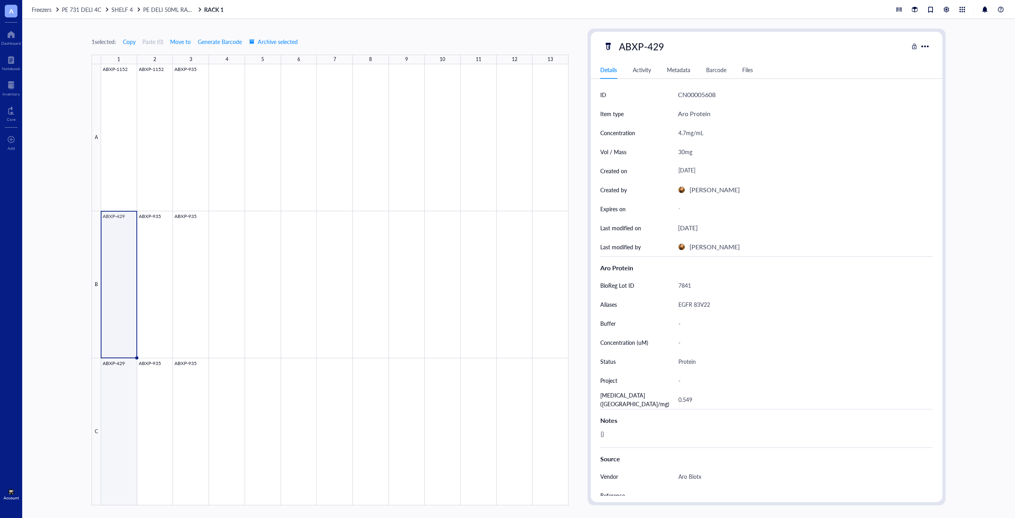
click at [117, 421] on div at bounding box center [334, 284] width 467 height 441
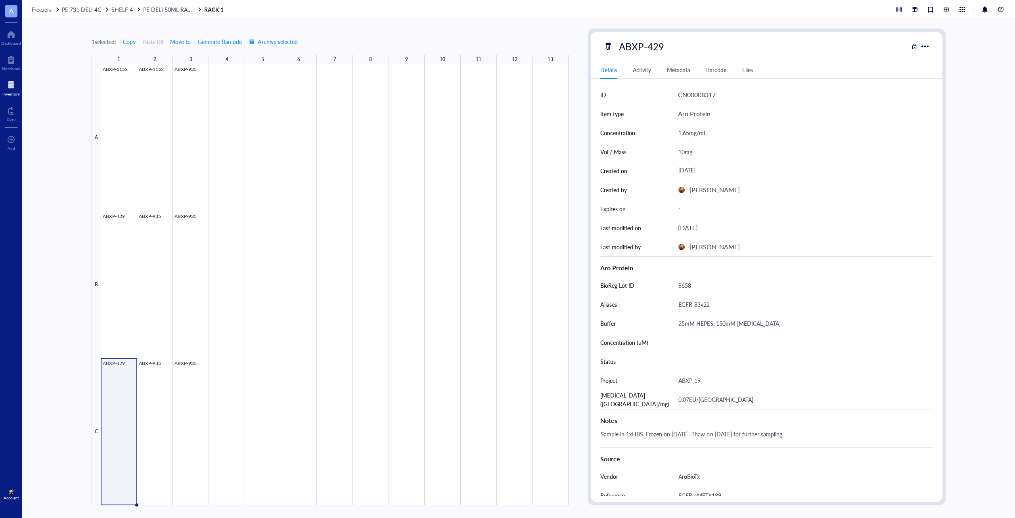
click at [7, 94] on div "Inventory" at bounding box center [10, 94] width 17 height 5
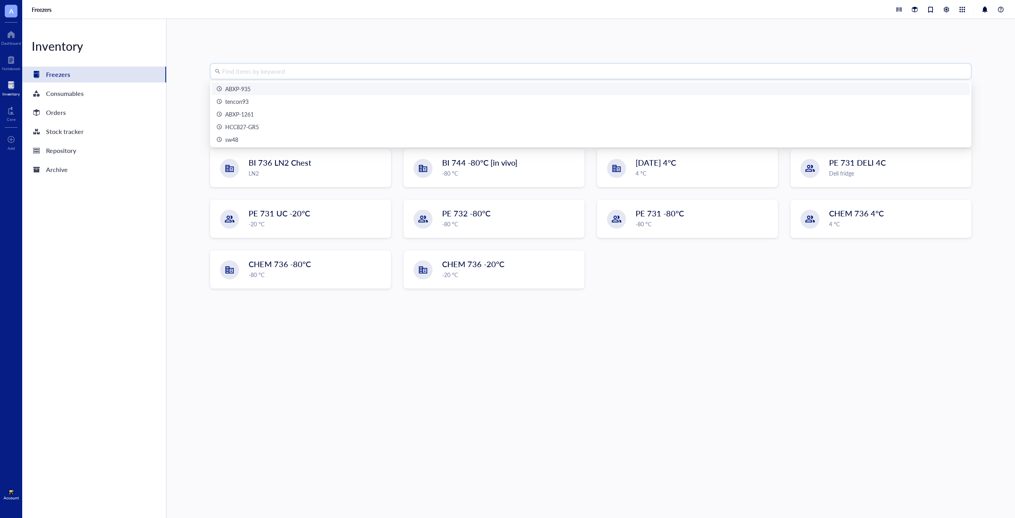
click at [298, 73] on input "search" at bounding box center [594, 71] width 744 height 15
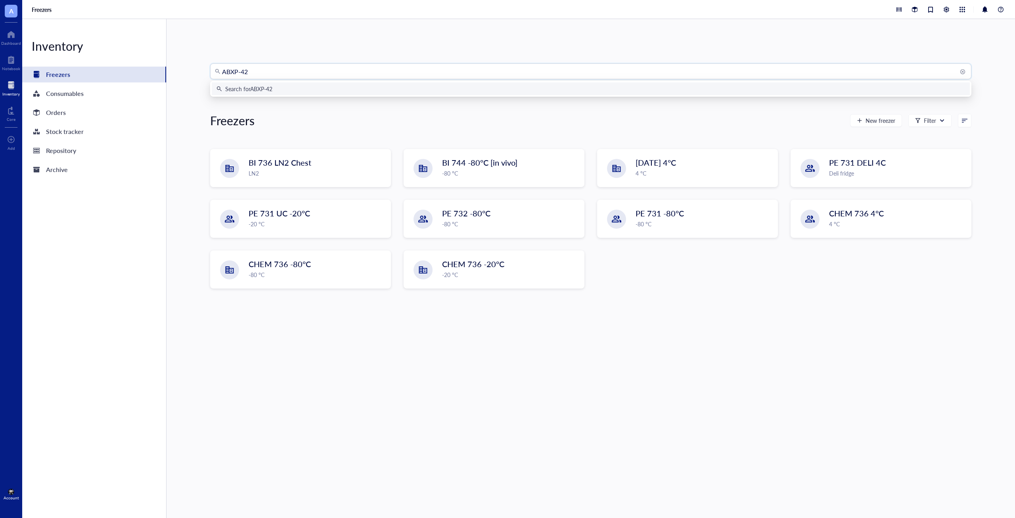
type input "ABXP-429"
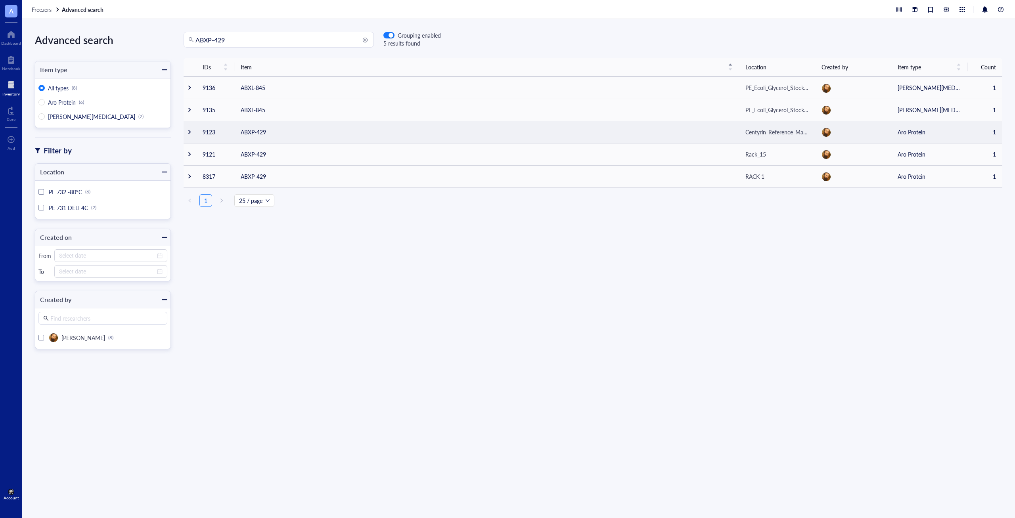
click at [190, 132] on div at bounding box center [190, 132] width 6 height 6
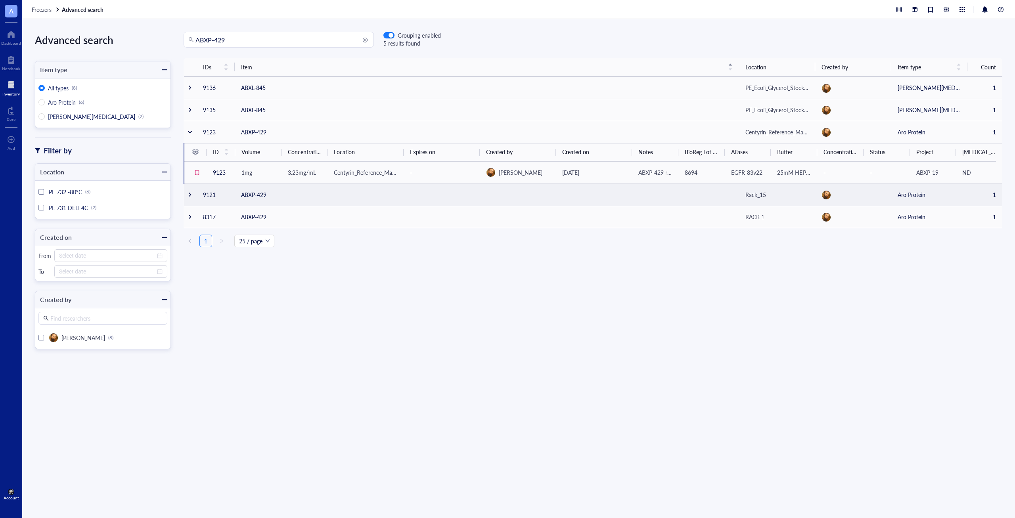
click at [192, 194] on div at bounding box center [190, 195] width 6 height 6
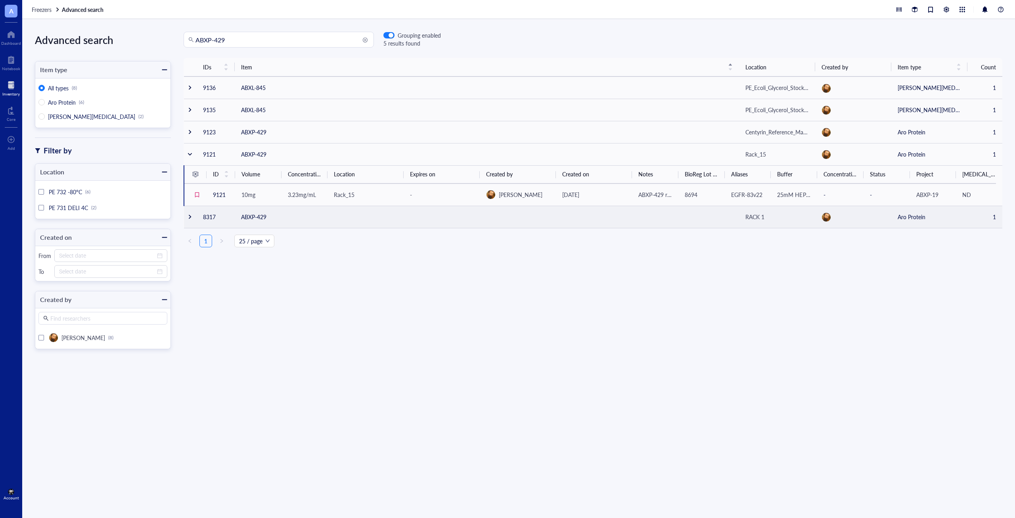
click at [189, 214] on div at bounding box center [190, 217] width 6 height 6
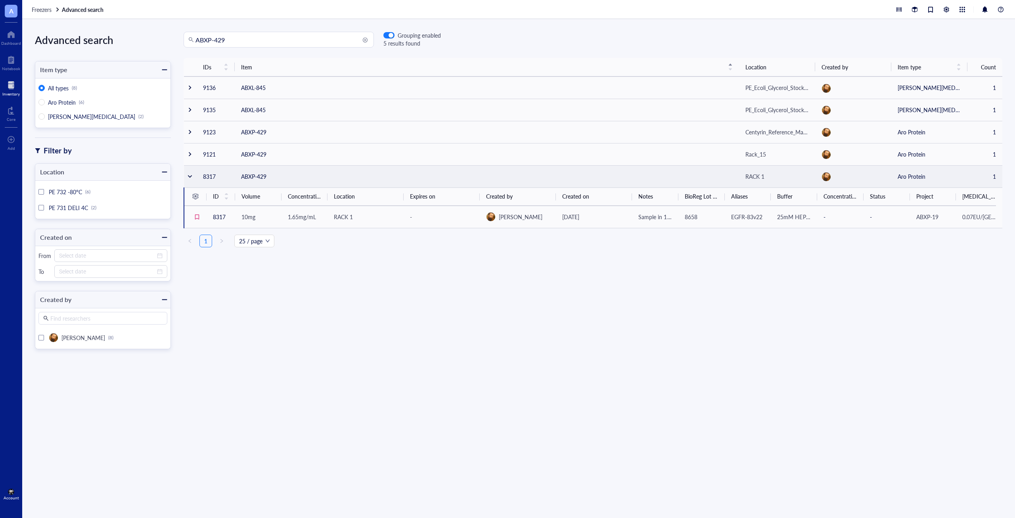
click at [192, 181] on td at bounding box center [190, 176] width 13 height 22
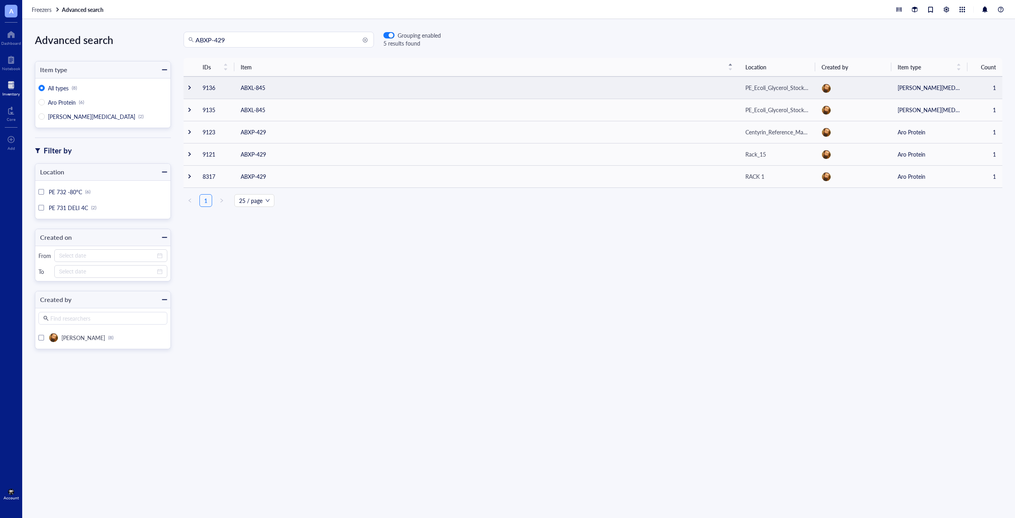
click at [188, 88] on div at bounding box center [190, 88] width 6 height 6
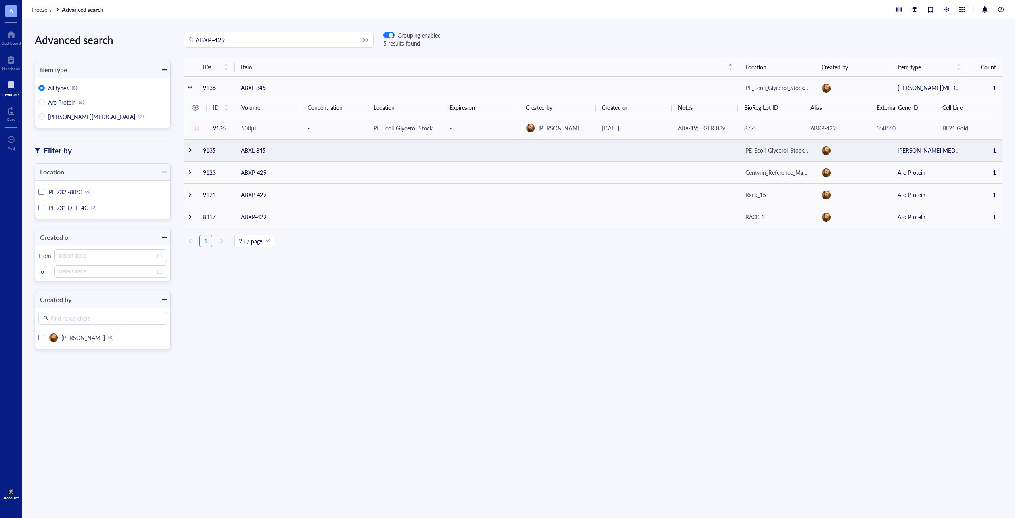
click at [191, 149] on div at bounding box center [190, 150] width 6 height 6
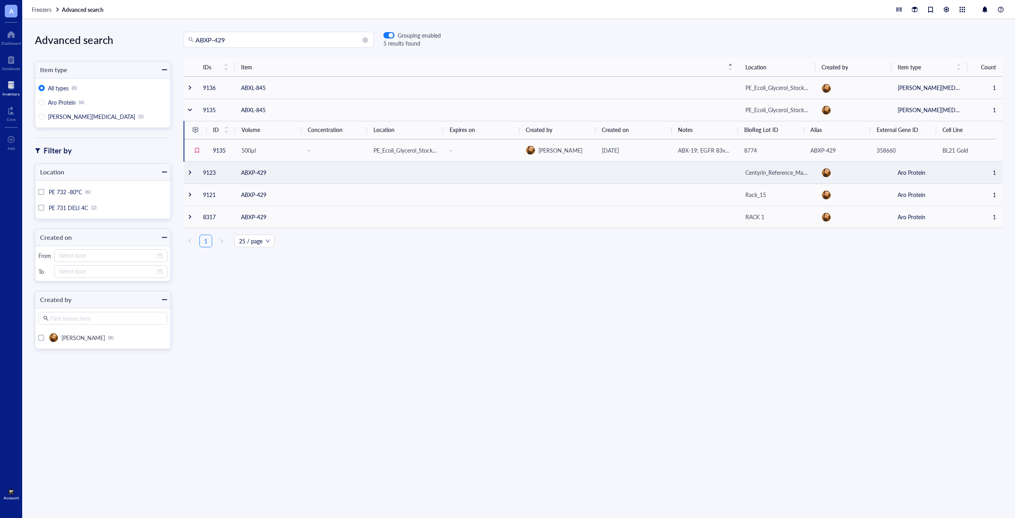
click at [190, 174] on div at bounding box center [190, 173] width 6 height 6
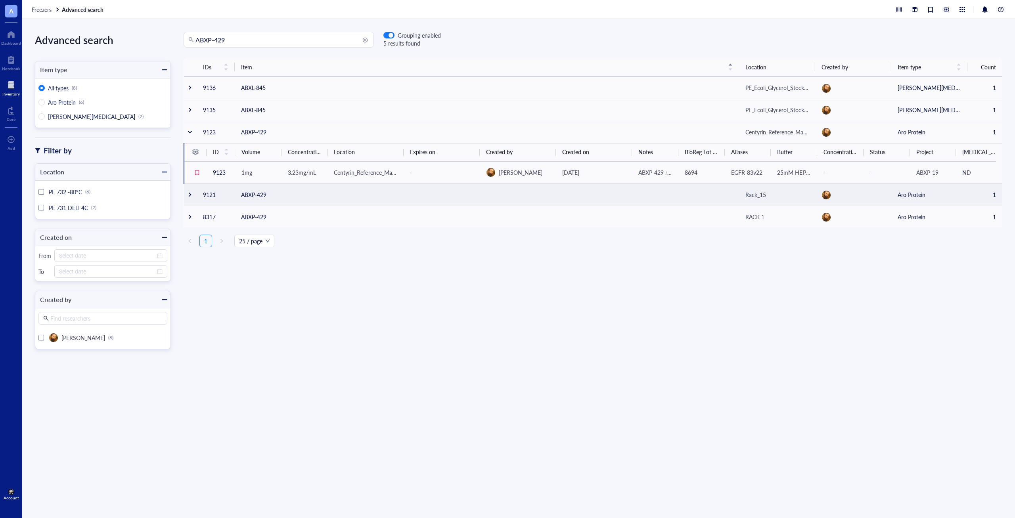
click at [187, 193] on div at bounding box center [190, 195] width 6 height 6
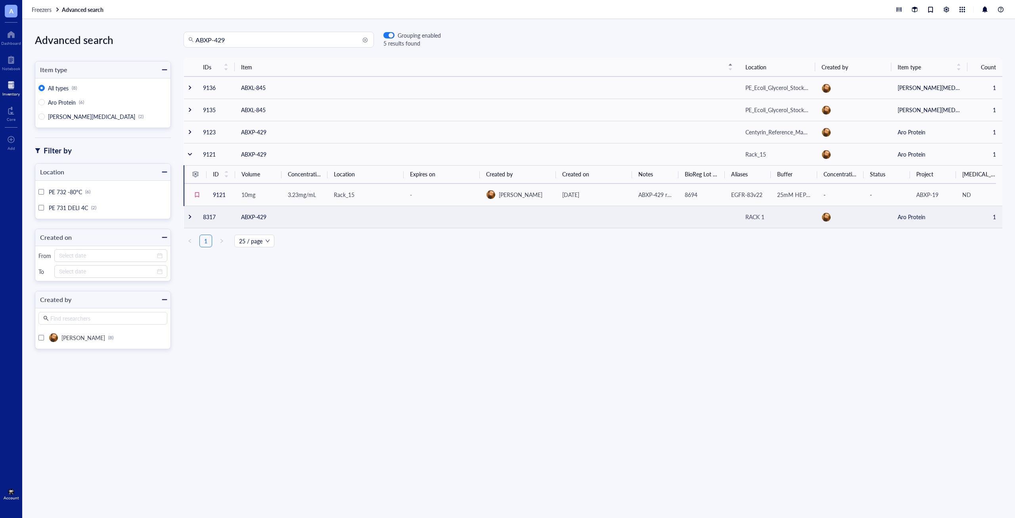
click at [188, 214] on td at bounding box center [190, 217] width 13 height 22
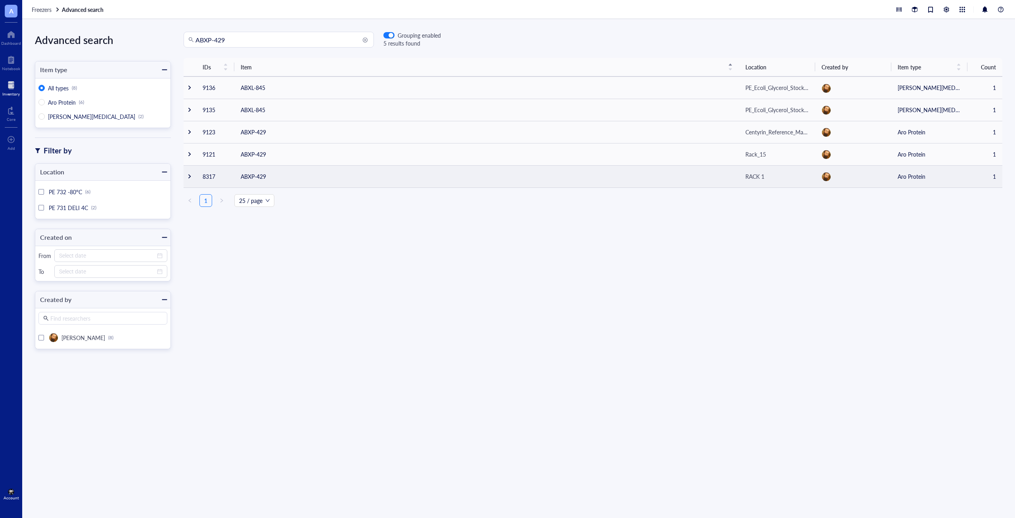
click at [190, 176] on div at bounding box center [190, 177] width 6 height 6
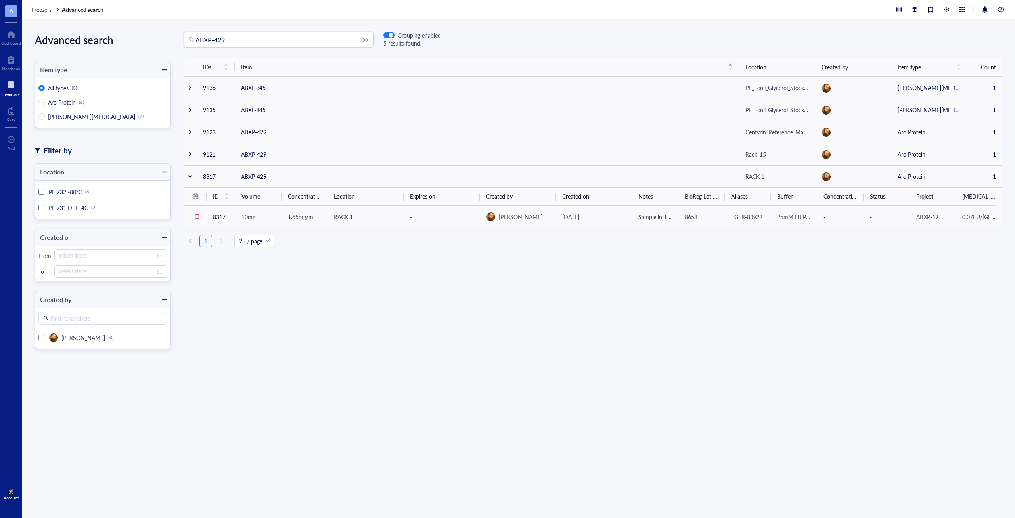
drag, startPoint x: 278, startPoint y: 38, endPoint x: -39, endPoint y: 267, distance: 390.4
click at [195, 47] on input "ABXP-429" at bounding box center [282, 39] width 174 height 15
type input "Tencon145"
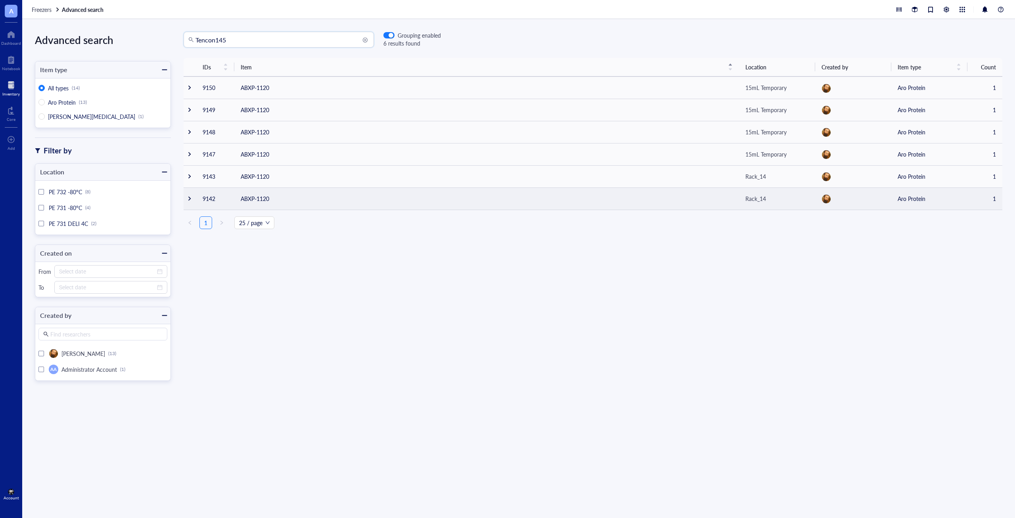
click at [190, 203] on td at bounding box center [190, 198] width 13 height 22
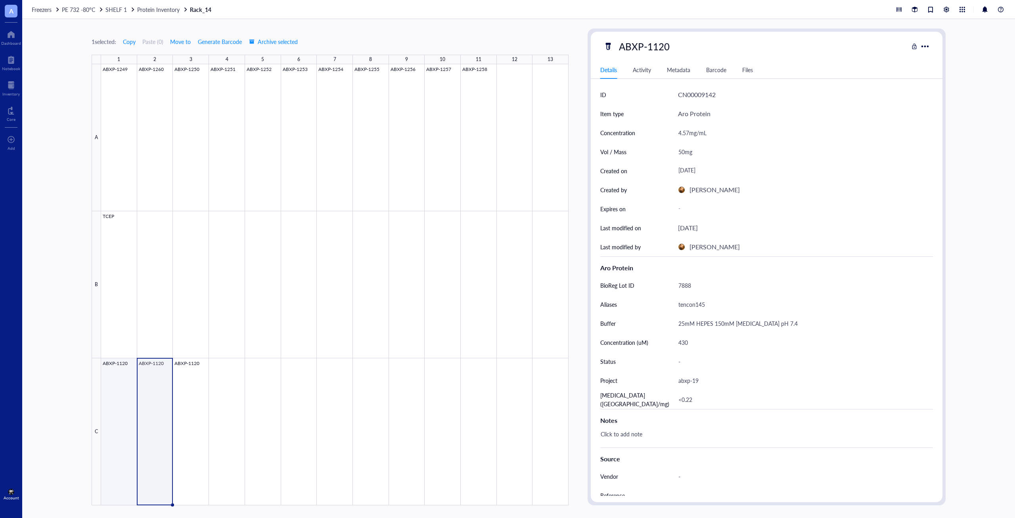
click at [121, 397] on div at bounding box center [334, 284] width 467 height 441
click at [151, 402] on div at bounding box center [334, 284] width 467 height 441
click at [188, 407] on div at bounding box center [334, 284] width 467 height 441
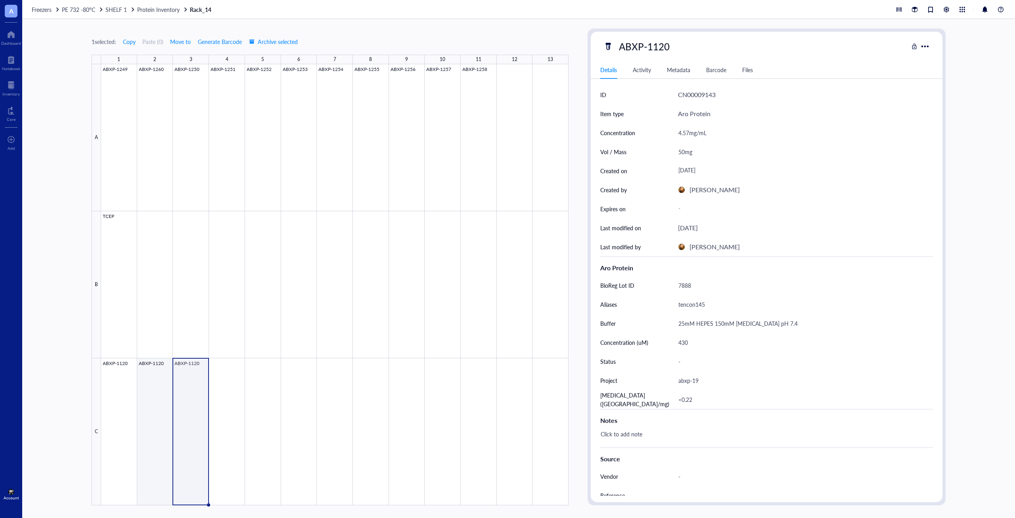
click at [151, 411] on div at bounding box center [334, 284] width 467 height 441
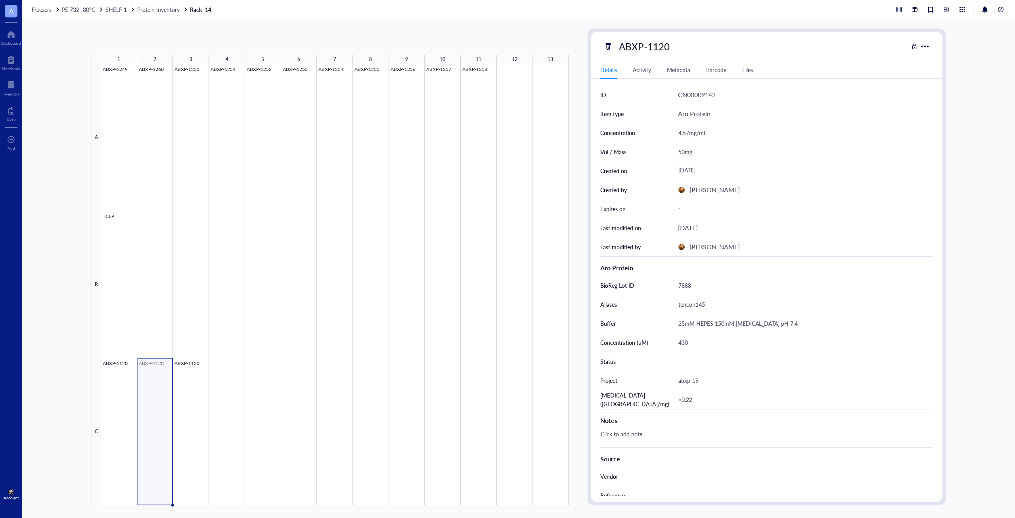
click at [127, 409] on div at bounding box center [334, 284] width 467 height 441
click at [164, 442] on div at bounding box center [334, 284] width 467 height 441
click at [188, 440] on div at bounding box center [334, 284] width 467 height 441
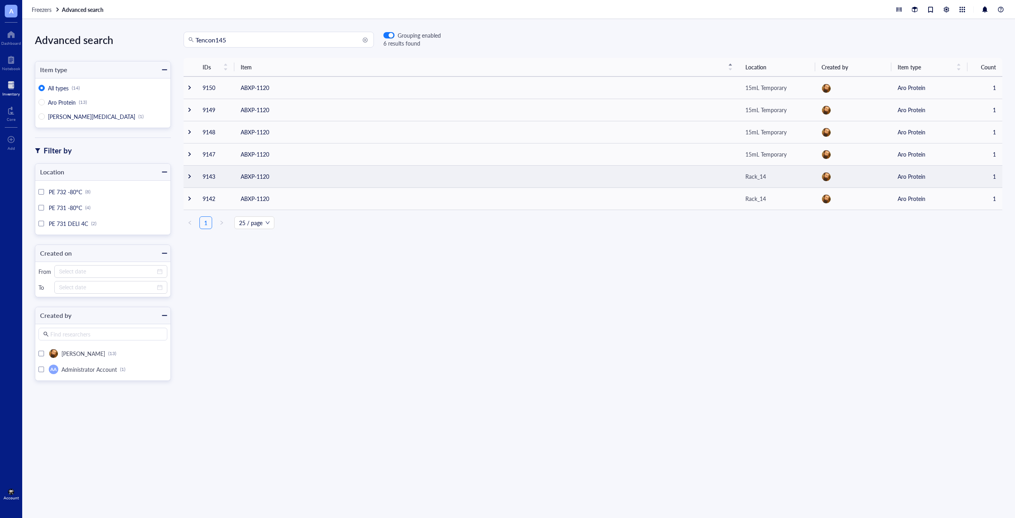
click at [258, 172] on td "ABXP-1120" at bounding box center [486, 176] width 505 height 22
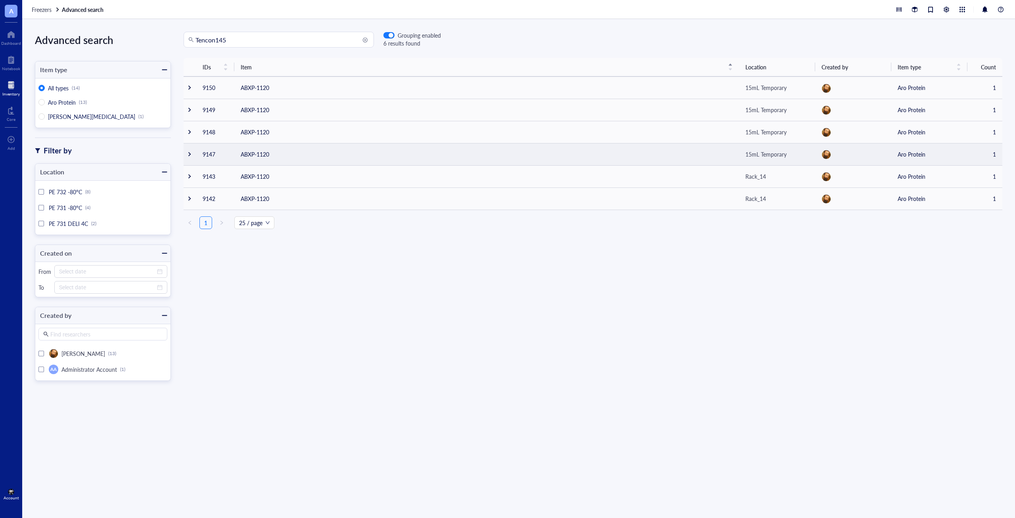
click at [241, 149] on td "ABXP-1120" at bounding box center [486, 154] width 505 height 22
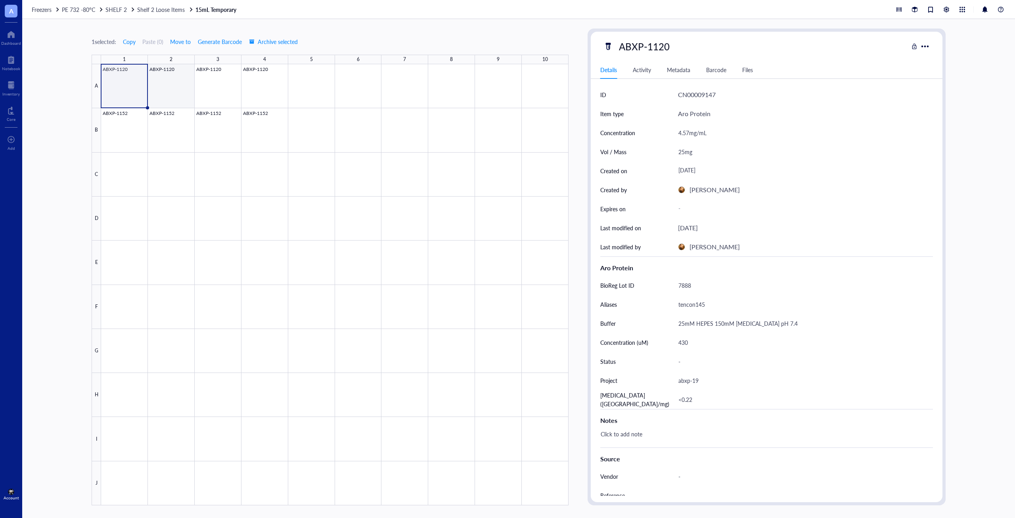
click at [163, 92] on div at bounding box center [334, 284] width 467 height 441
click at [214, 92] on div at bounding box center [334, 284] width 467 height 441
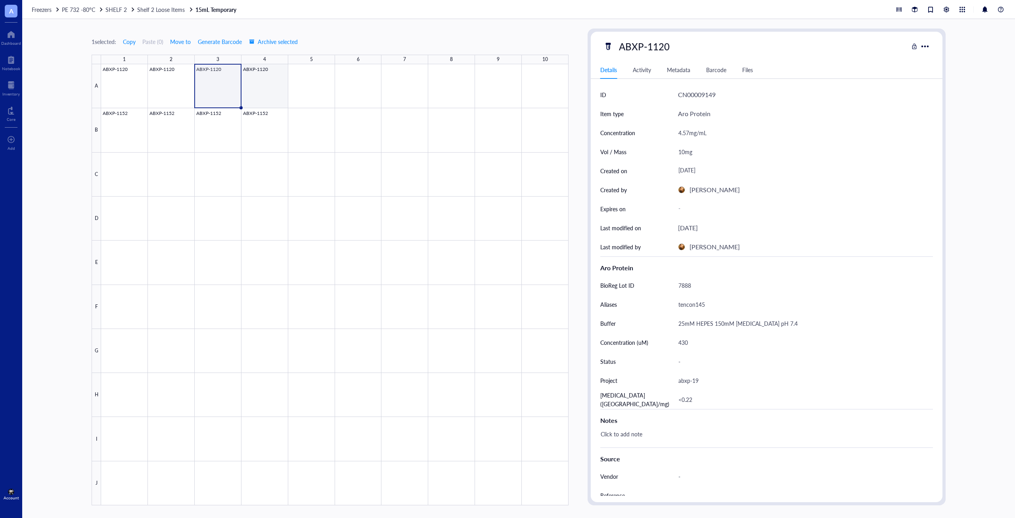
click at [264, 95] on div at bounding box center [334, 284] width 467 height 441
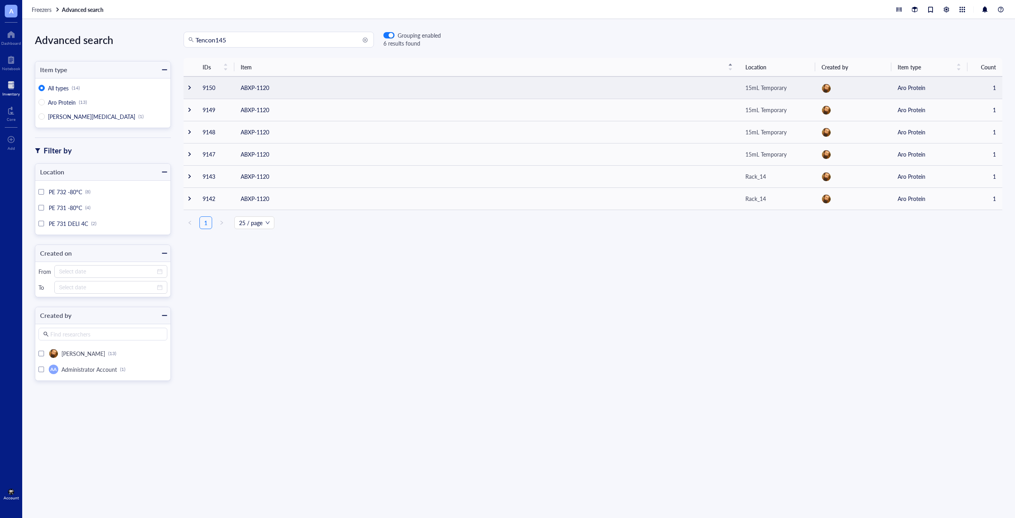
click at [242, 95] on td "ABXP-1120" at bounding box center [486, 87] width 505 height 22
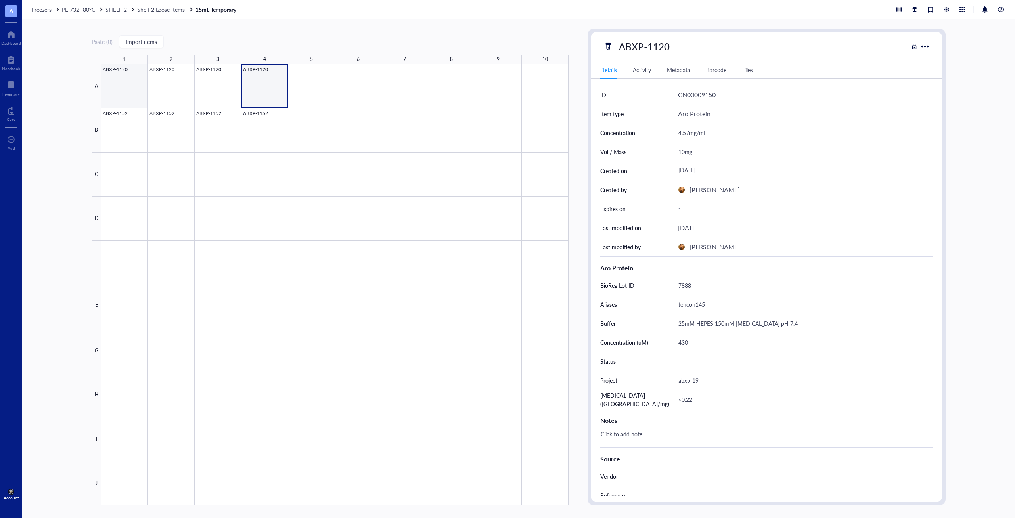
click at [139, 103] on div at bounding box center [334, 284] width 467 height 441
type textarea "Keep everyone on the same page…"
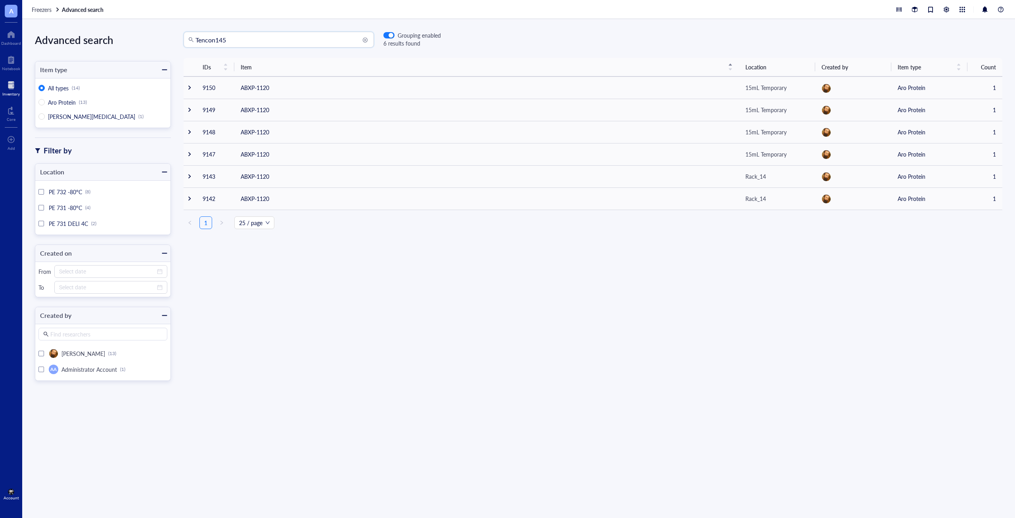
click at [242, 41] on input "Tencon145" at bounding box center [282, 39] width 174 height 15
type input "Tencon145 7679"
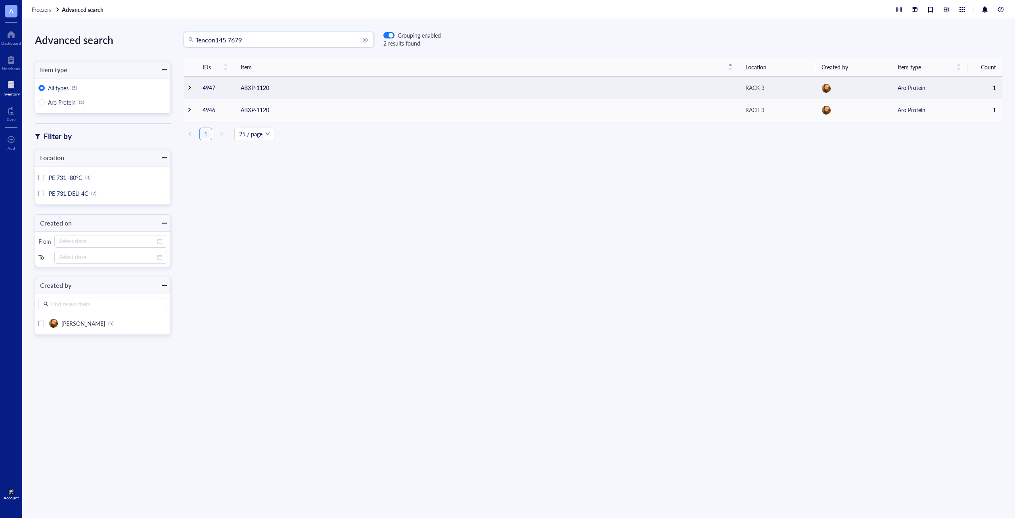
click at [195, 89] on td at bounding box center [190, 87] width 13 height 22
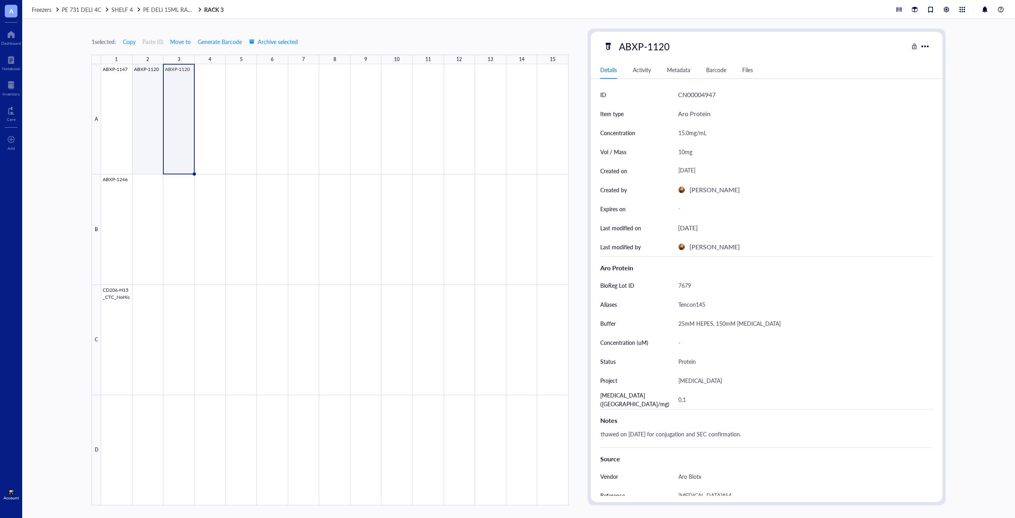
click at [147, 132] on div at bounding box center [334, 284] width 467 height 441
click at [185, 129] on div at bounding box center [334, 284] width 467 height 441
click at [154, 137] on div at bounding box center [334, 284] width 467 height 441
click at [178, 122] on div at bounding box center [334, 284] width 467 height 441
click at [9, 15] on span "A" at bounding box center [11, 11] width 4 height 10
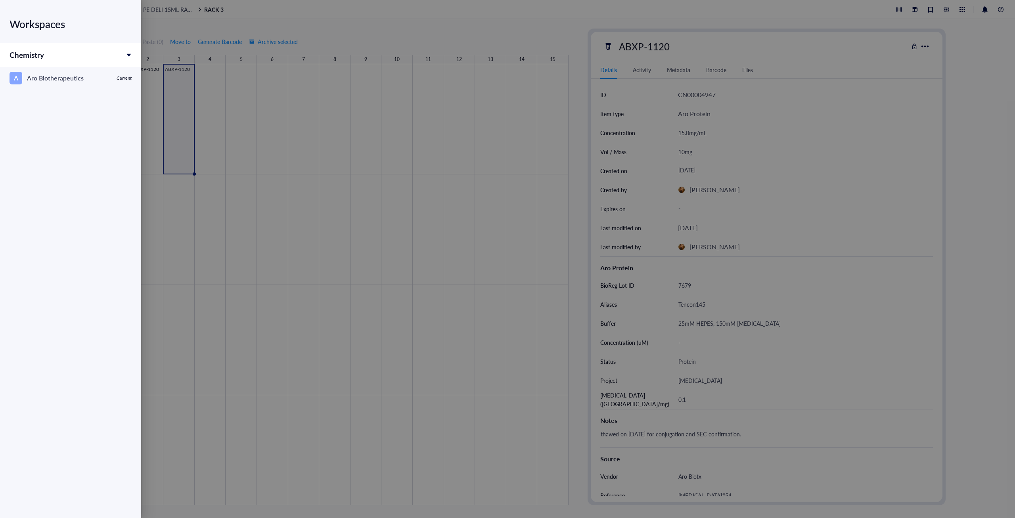
click at [227, 69] on div at bounding box center [507, 259] width 1015 height 518
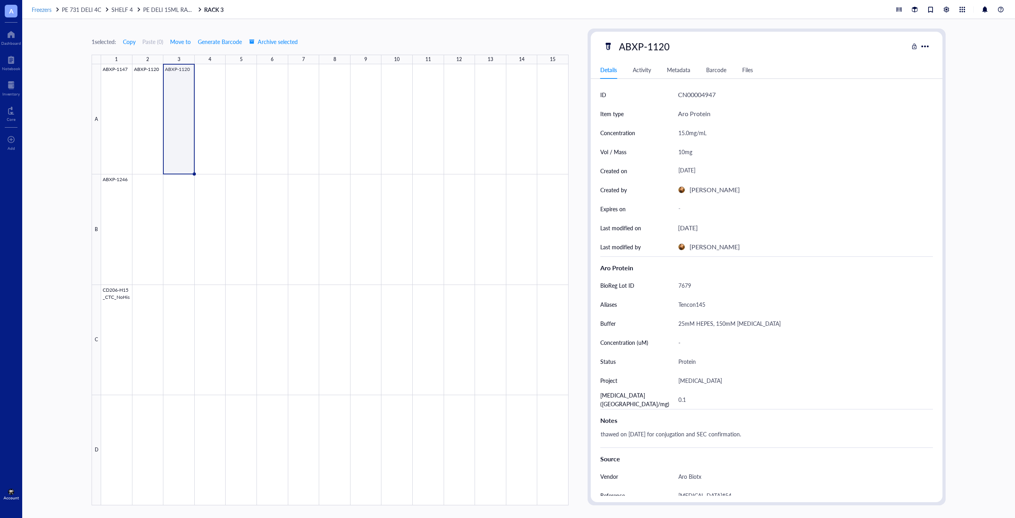
click at [42, 11] on span "Freezers" at bounding box center [42, 10] width 20 height 8
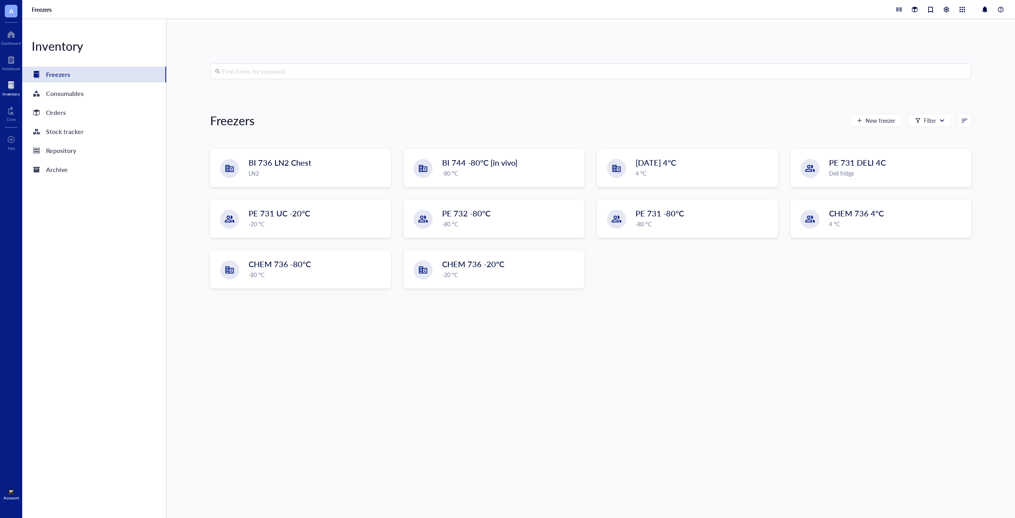
click at [263, 74] on input "search" at bounding box center [594, 71] width 744 height 15
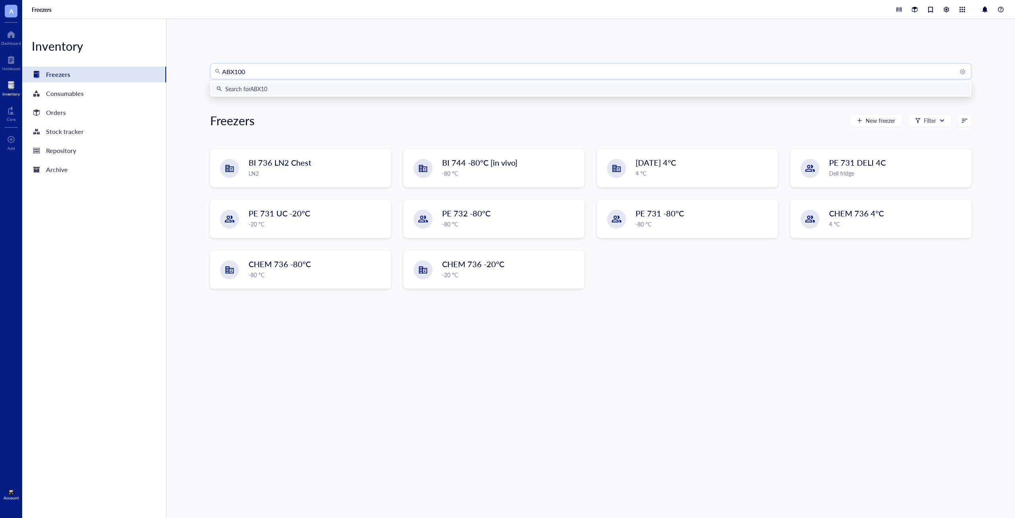
type input "ABX1001"
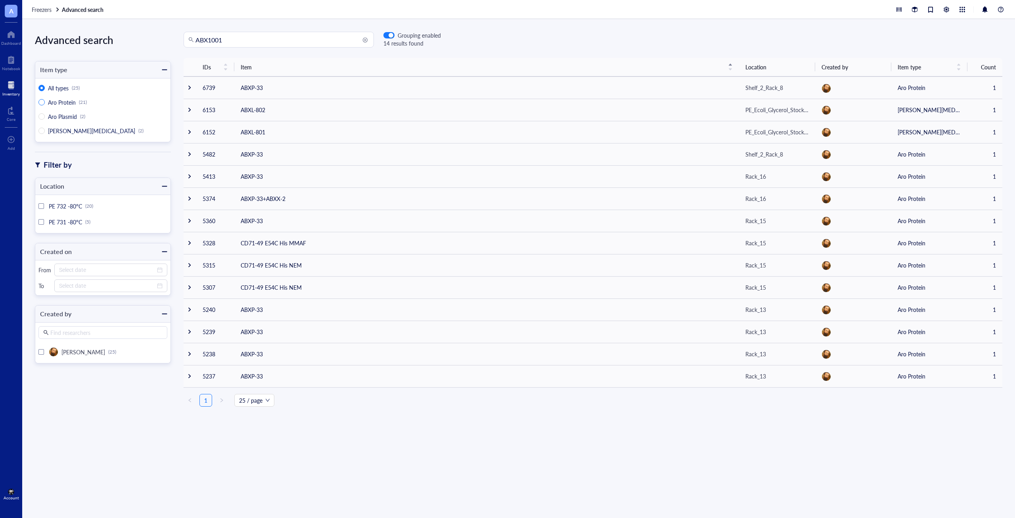
click at [71, 103] on span "Aro Protein" at bounding box center [62, 102] width 28 height 8
click at [45, 103] on input "Aro Protein (21)" at bounding box center [41, 102] width 6 height 6
radio input "true"
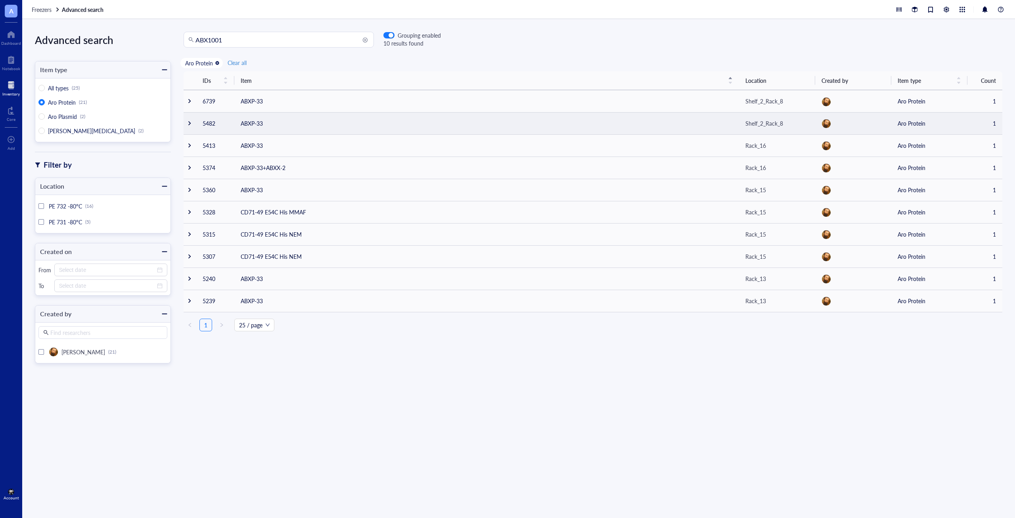
click at [188, 126] on div at bounding box center [190, 123] width 6 height 6
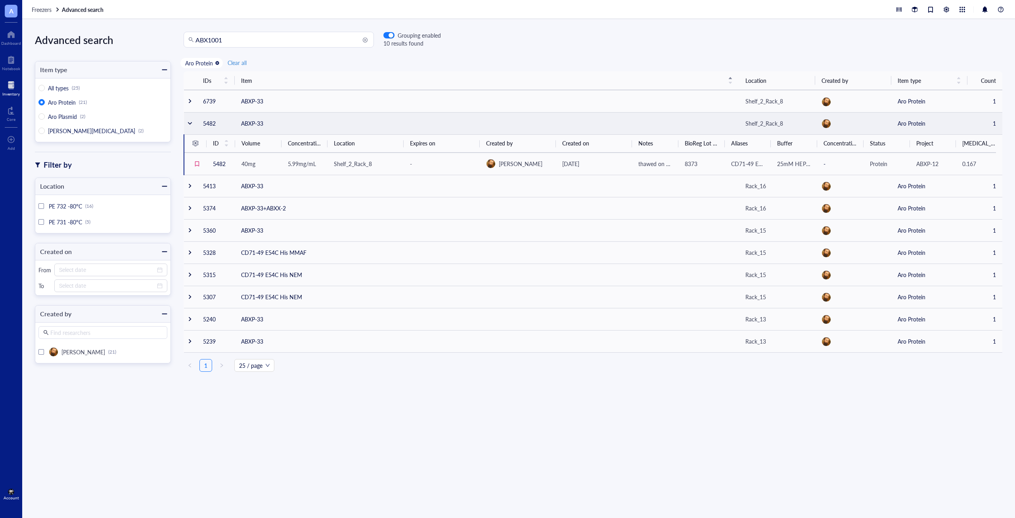
click at [191, 123] on div at bounding box center [190, 123] width 6 height 6
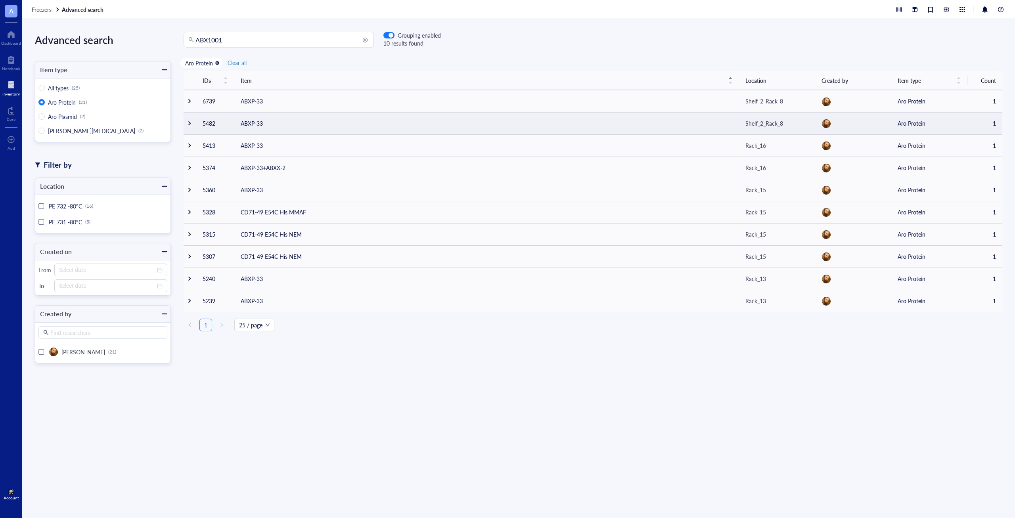
click at [191, 125] on div at bounding box center [190, 123] width 6 height 6
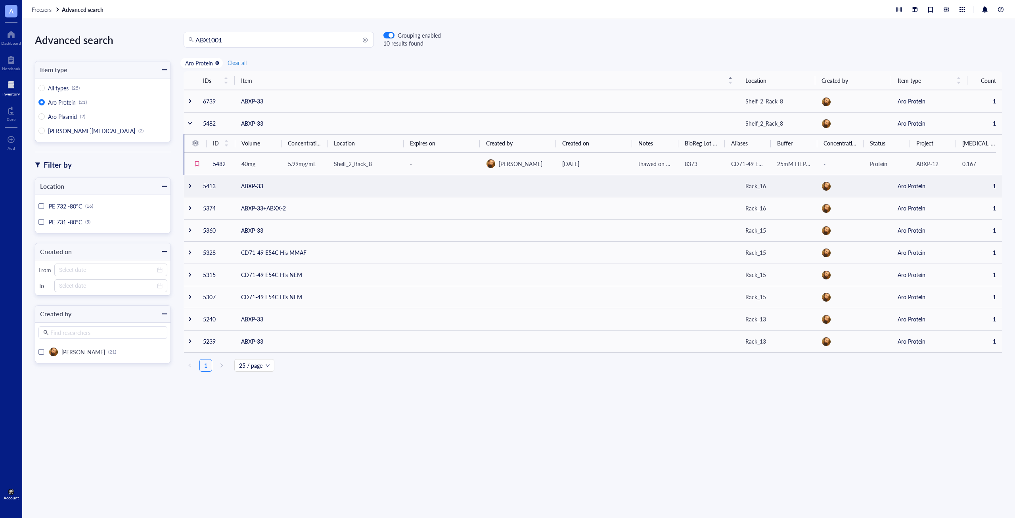
click at [188, 186] on div at bounding box center [190, 186] width 6 height 6
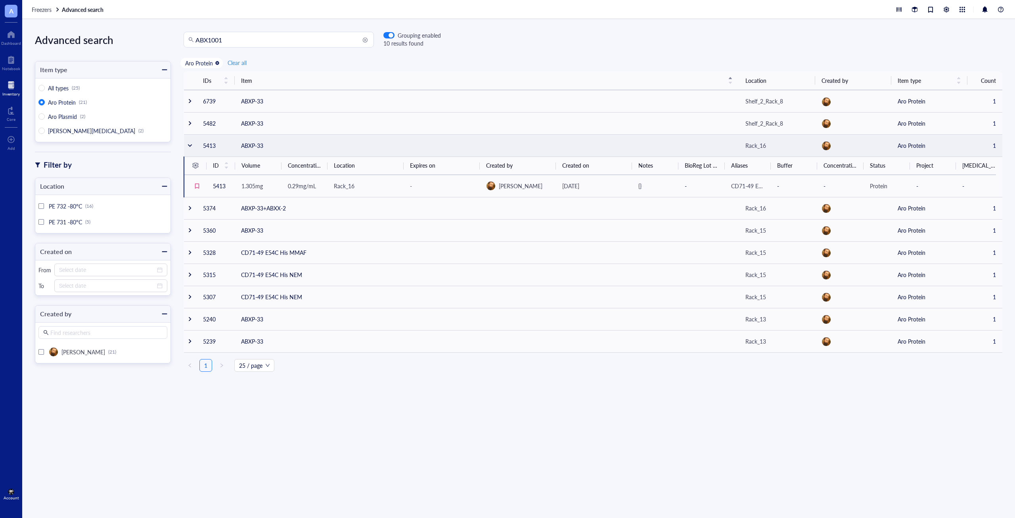
click at [191, 145] on div at bounding box center [190, 146] width 6 height 6
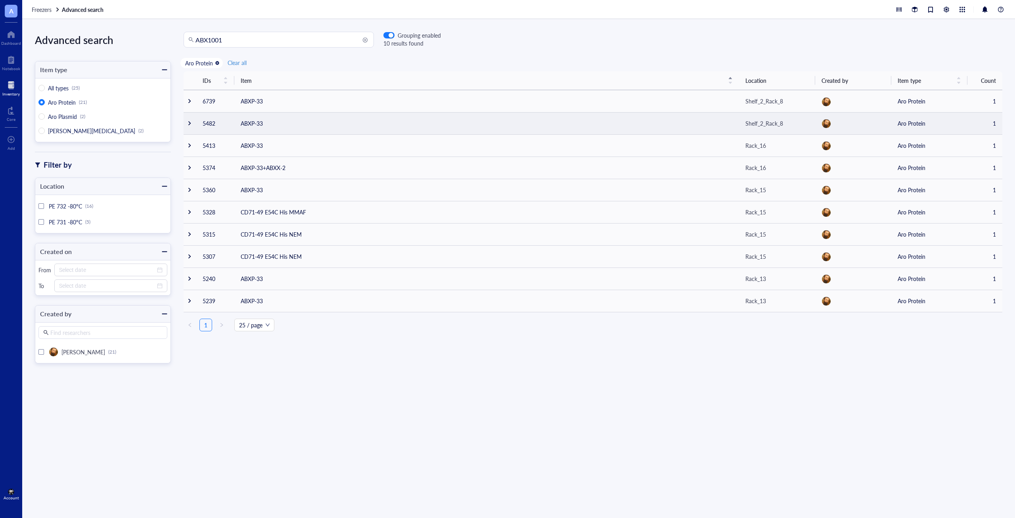
click at [191, 123] on div at bounding box center [190, 123] width 6 height 6
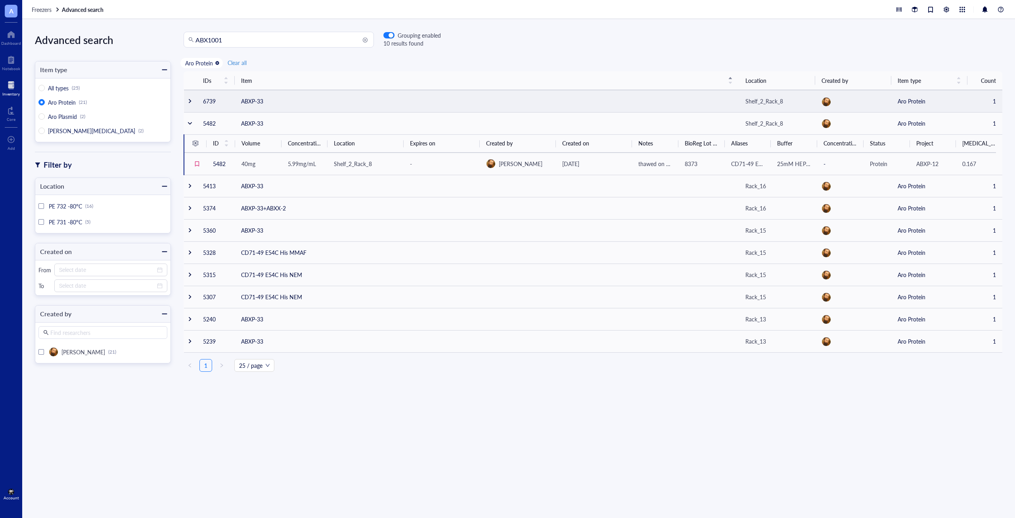
click at [189, 104] on td at bounding box center [190, 101] width 13 height 22
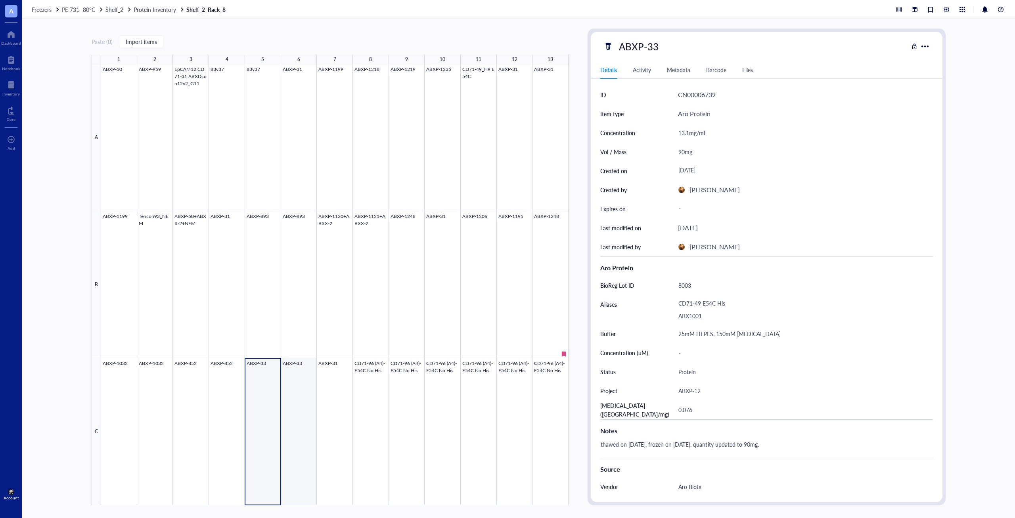
click at [305, 450] on div at bounding box center [334, 284] width 467 height 441
click at [265, 446] on div at bounding box center [334, 284] width 467 height 441
click at [299, 446] on div at bounding box center [334, 284] width 467 height 441
click at [272, 446] on div at bounding box center [334, 284] width 467 height 441
click at [293, 411] on div at bounding box center [334, 284] width 467 height 441
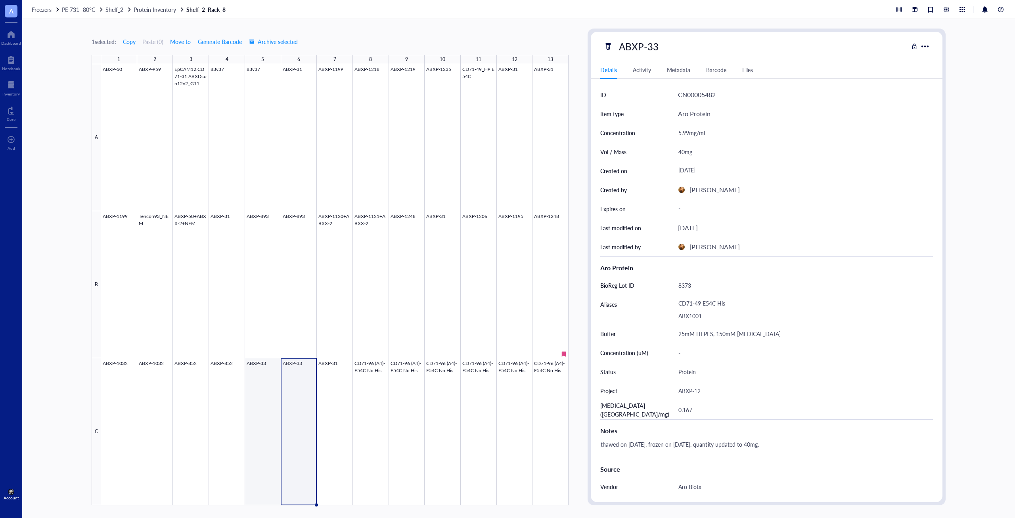
click at [258, 411] on div at bounding box center [334, 284] width 467 height 441
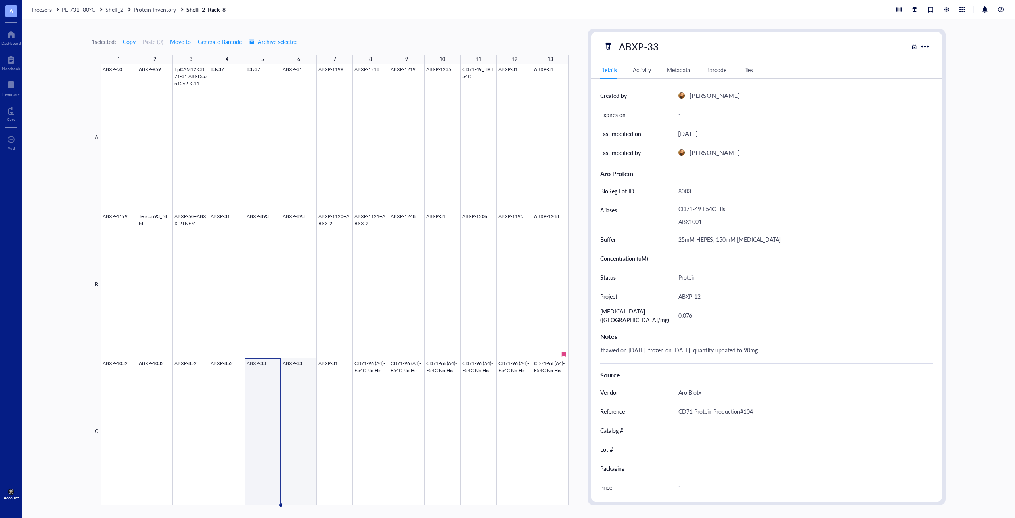
click at [301, 463] on div at bounding box center [334, 284] width 467 height 441
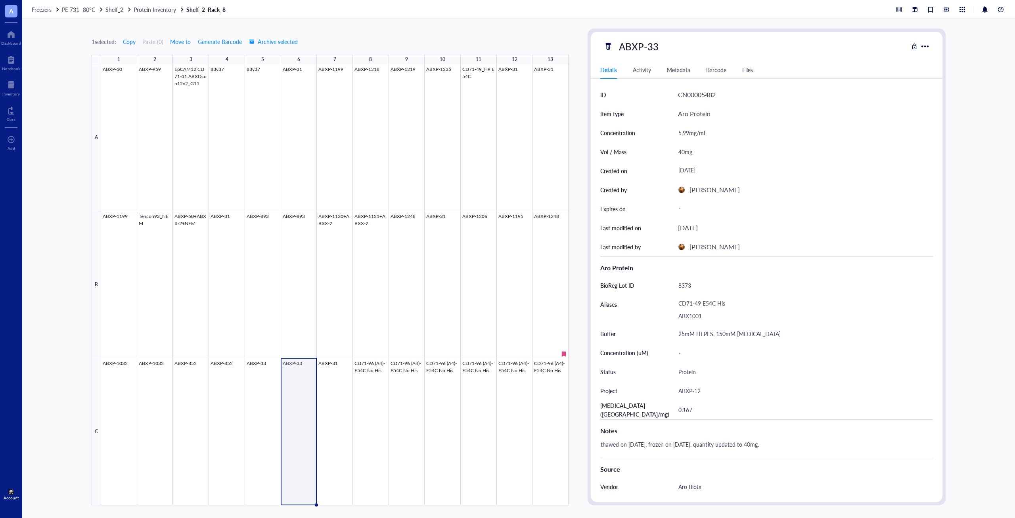
scroll to position [94, 0]
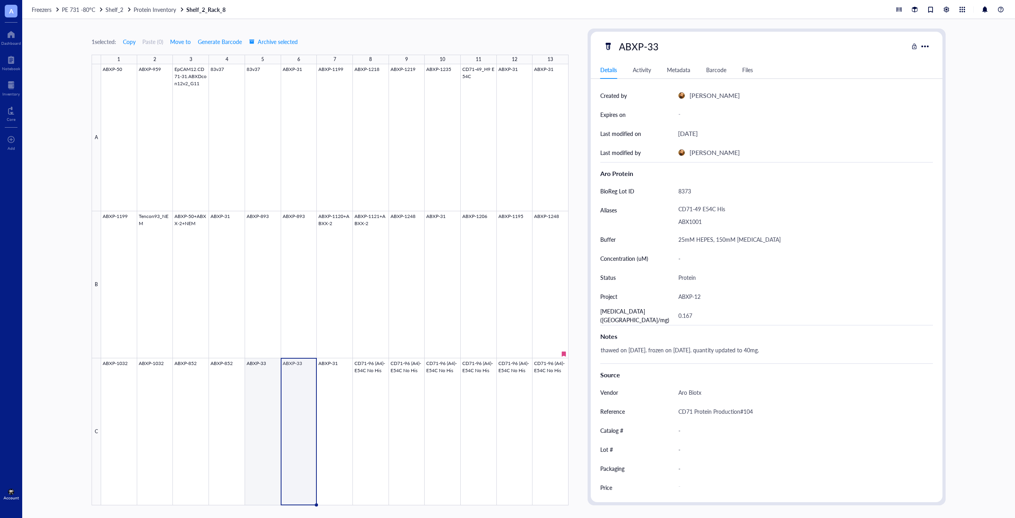
click at [271, 436] on div at bounding box center [334, 284] width 467 height 441
click at [298, 400] on div at bounding box center [334, 284] width 467 height 441
click at [260, 421] on div at bounding box center [334, 284] width 467 height 441
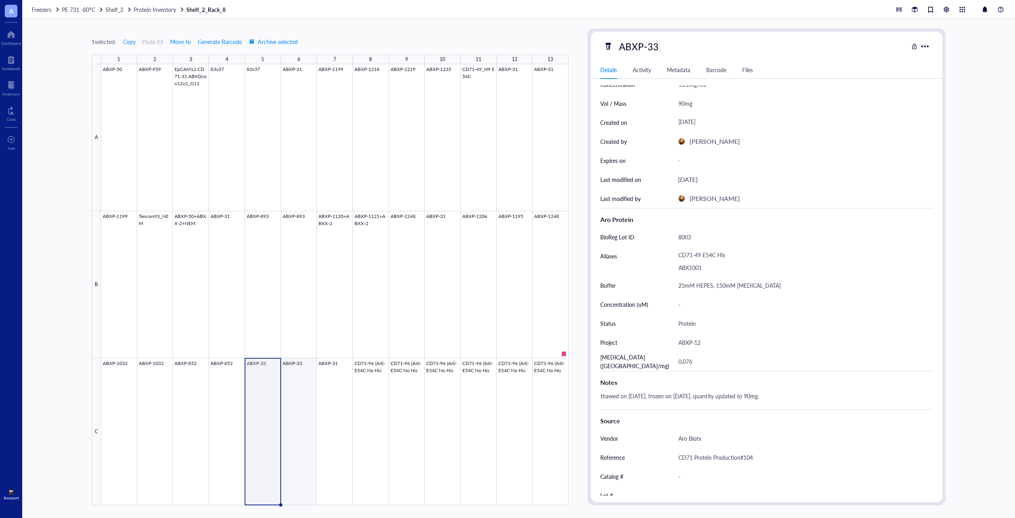
click at [290, 389] on div at bounding box center [334, 284] width 467 height 441
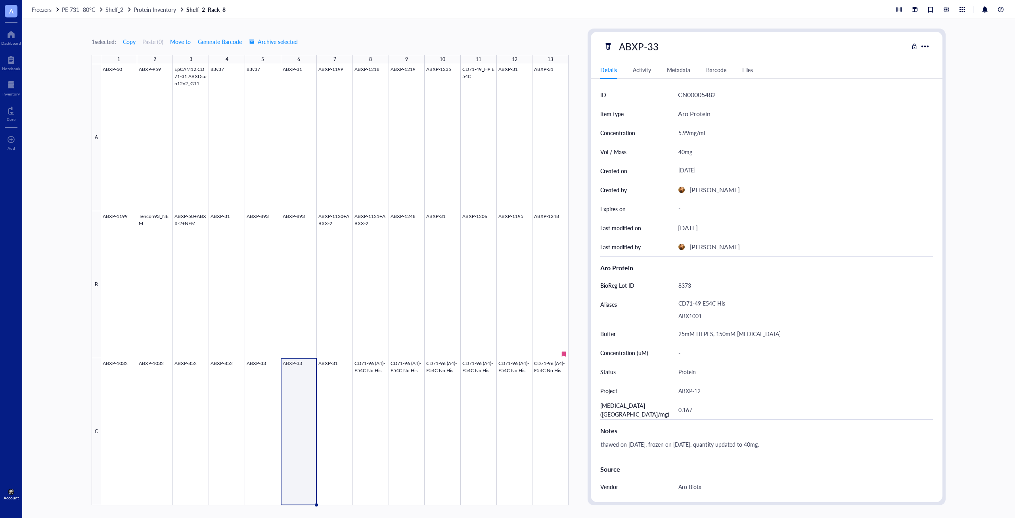
click at [13, 12] on span "A" at bounding box center [11, 11] width 13 height 13
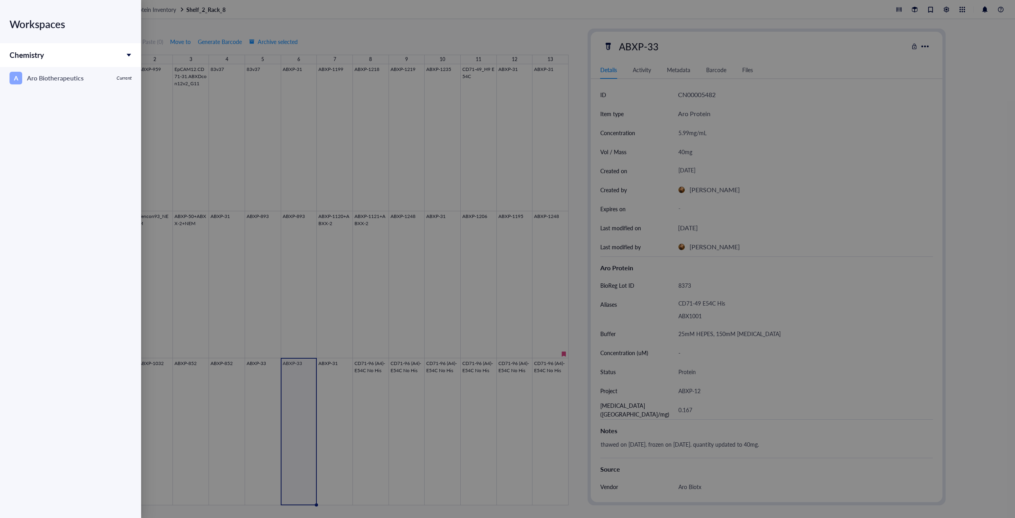
click at [38, 28] on div "Workspaces" at bounding box center [71, 24] width 122 height 22
click at [354, 17] on div at bounding box center [507, 259] width 1015 height 518
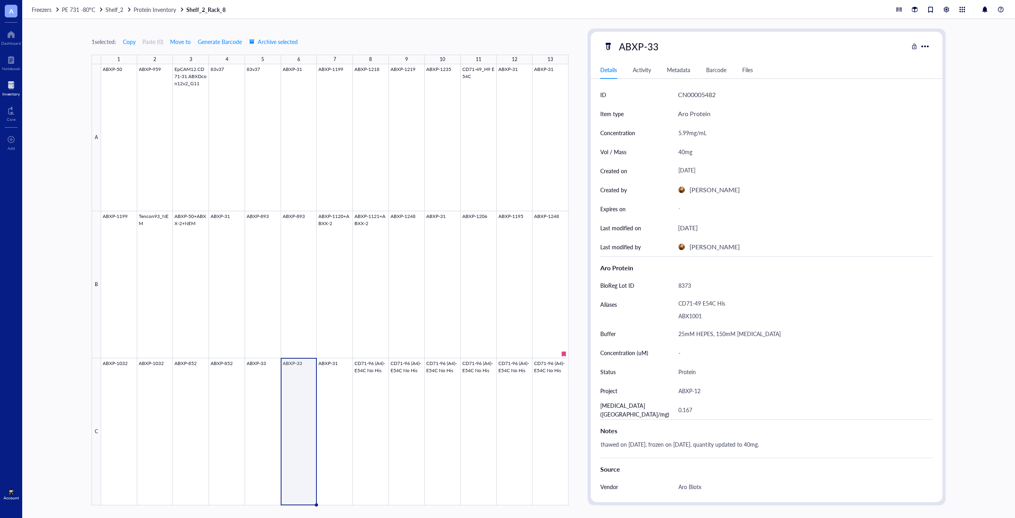
click at [13, 84] on div at bounding box center [10, 85] width 17 height 13
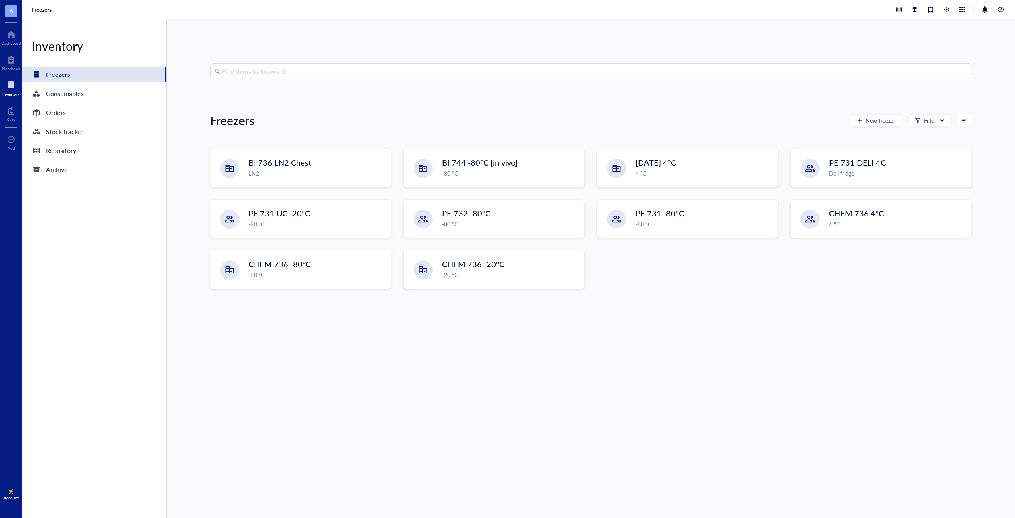
click at [302, 69] on input "search" at bounding box center [594, 71] width 744 height 15
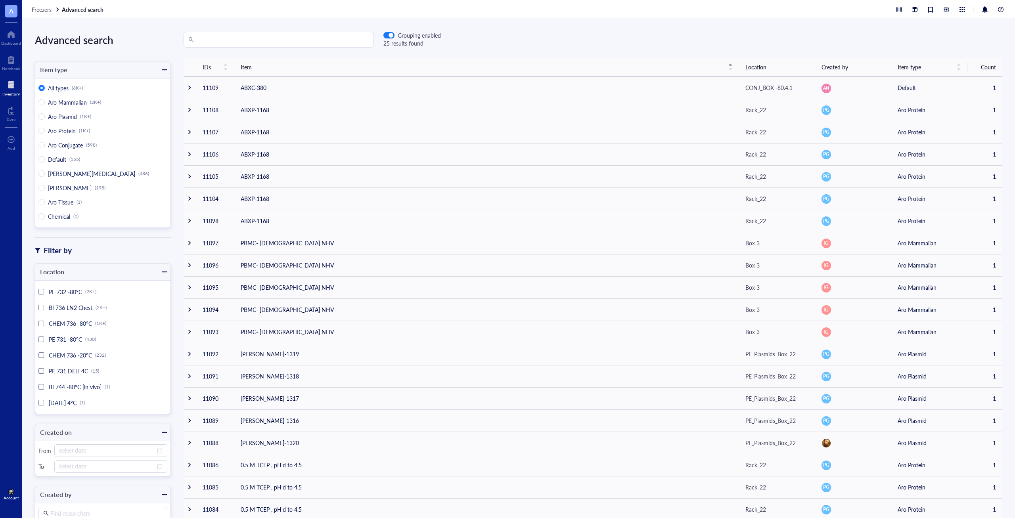
click at [268, 42] on input "search" at bounding box center [282, 39] width 174 height 15
type input "ABXP-429"
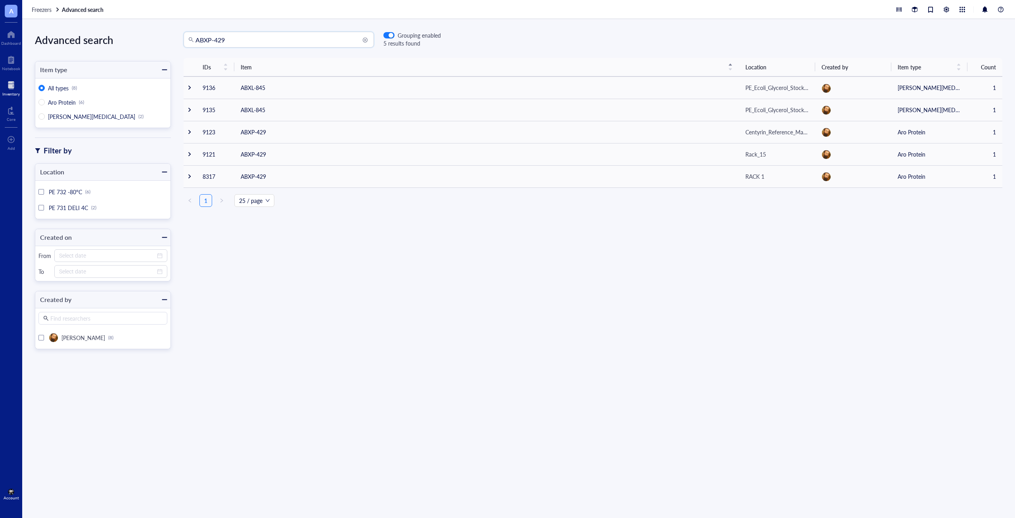
click at [279, 37] on input "ABXP-429" at bounding box center [282, 39] width 174 height 15
click at [68, 103] on span "Aro Protein" at bounding box center [62, 102] width 28 height 8
click at [45, 103] on input "Aro Protein (6)" at bounding box center [41, 102] width 6 height 6
radio input "true"
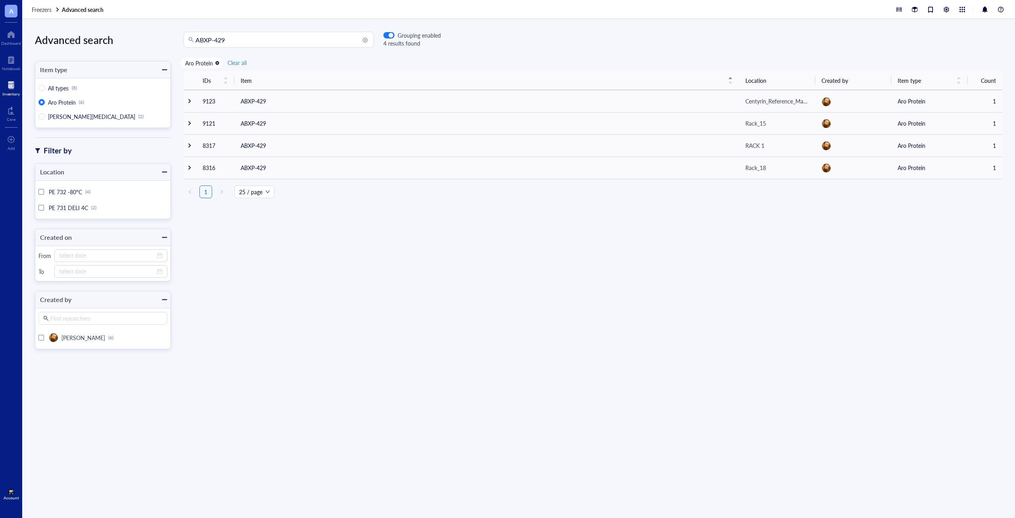
click at [261, 44] on input "ABXP-429" at bounding box center [282, 39] width 174 height 15
type input "ABXP-429 8684"
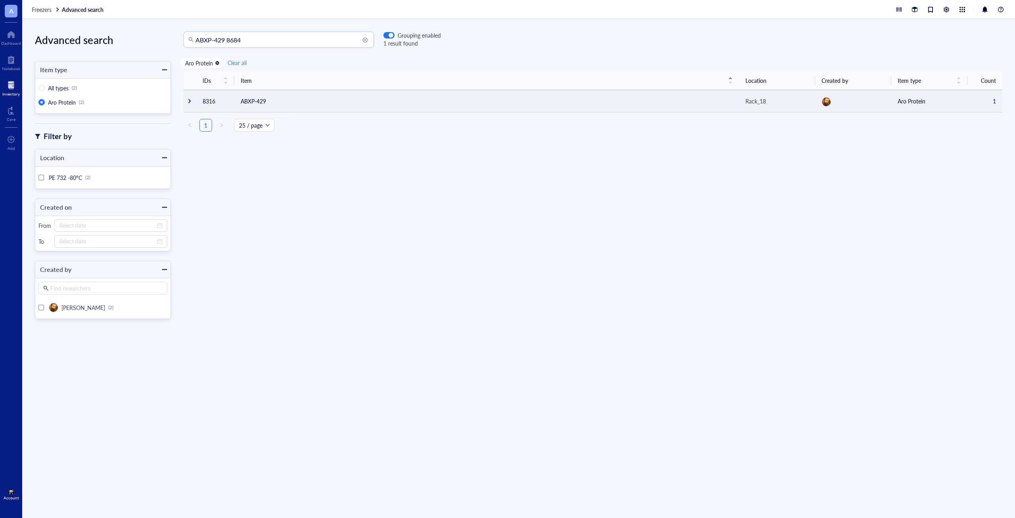
click at [187, 99] on div at bounding box center [190, 101] width 6 height 6
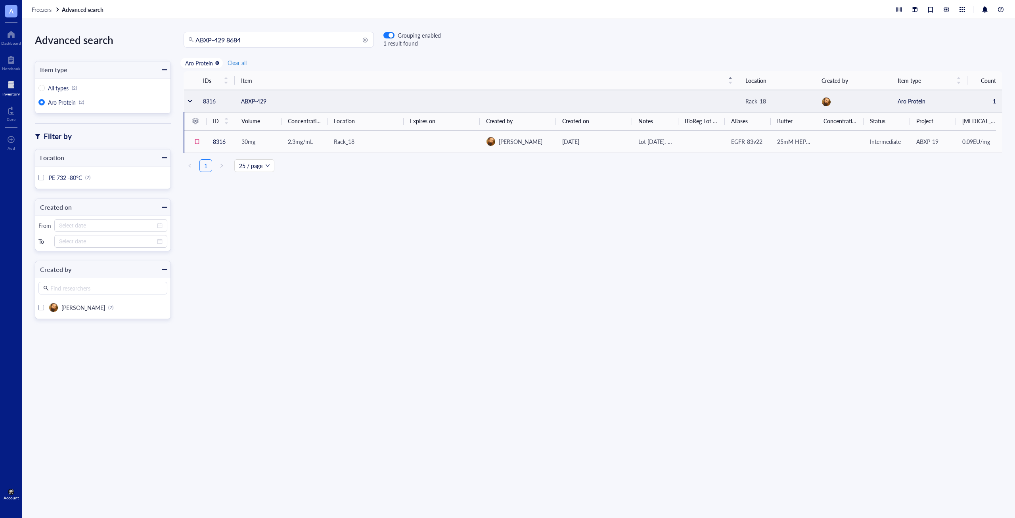
click at [280, 105] on td "ABXP-429" at bounding box center [487, 101] width 504 height 22
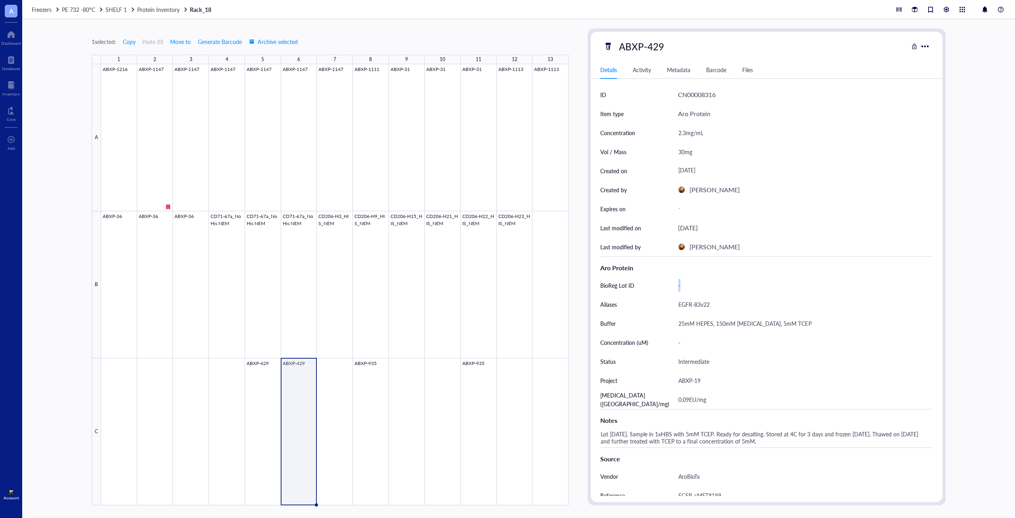
drag, startPoint x: 656, startPoint y: 289, endPoint x: 750, endPoint y: 288, distance: 94.3
click at [750, 288] on div "BioReg Lot ID -" at bounding box center [766, 285] width 333 height 19
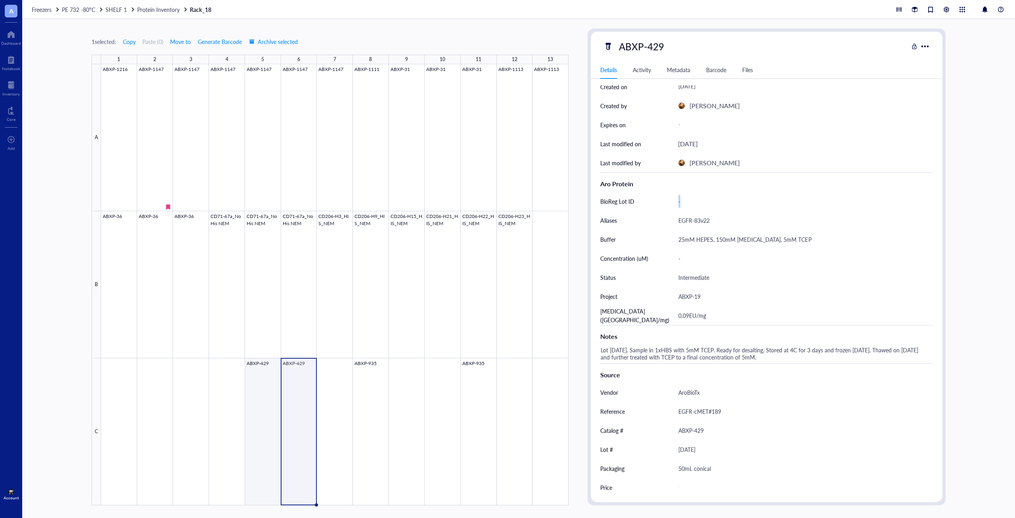
click at [270, 405] on div at bounding box center [334, 284] width 467 height 441
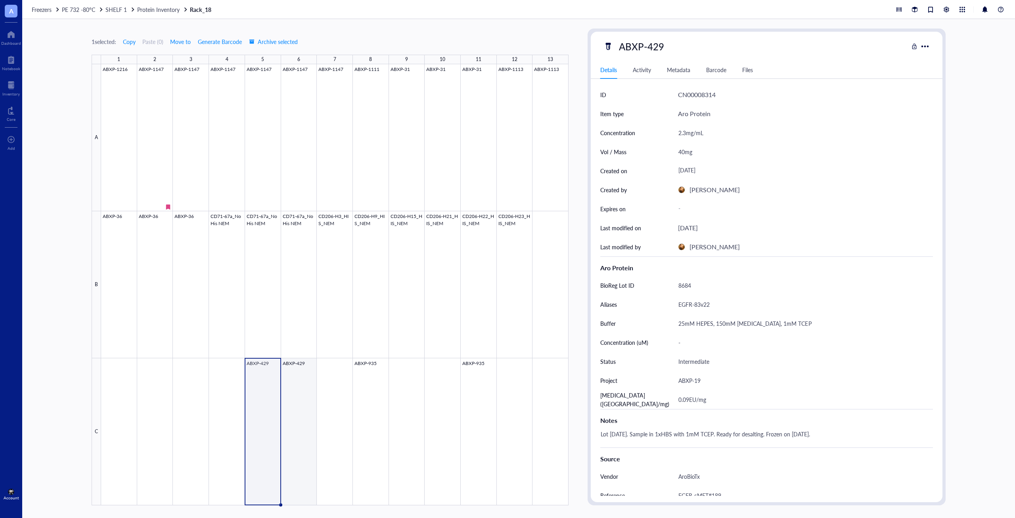
click at [287, 434] on div at bounding box center [334, 284] width 467 height 441
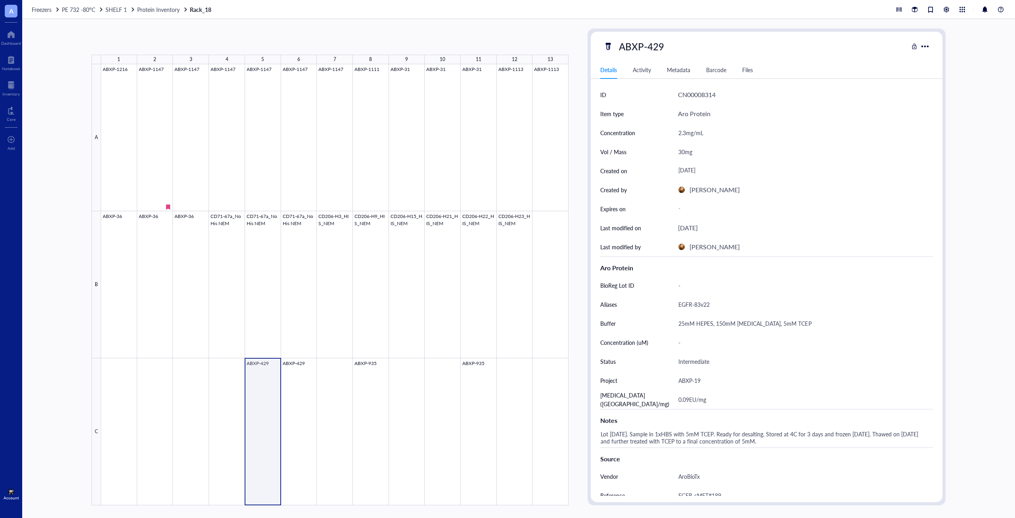
click at [260, 375] on div at bounding box center [334, 284] width 467 height 441
